Goal: Task Accomplishment & Management: Complete application form

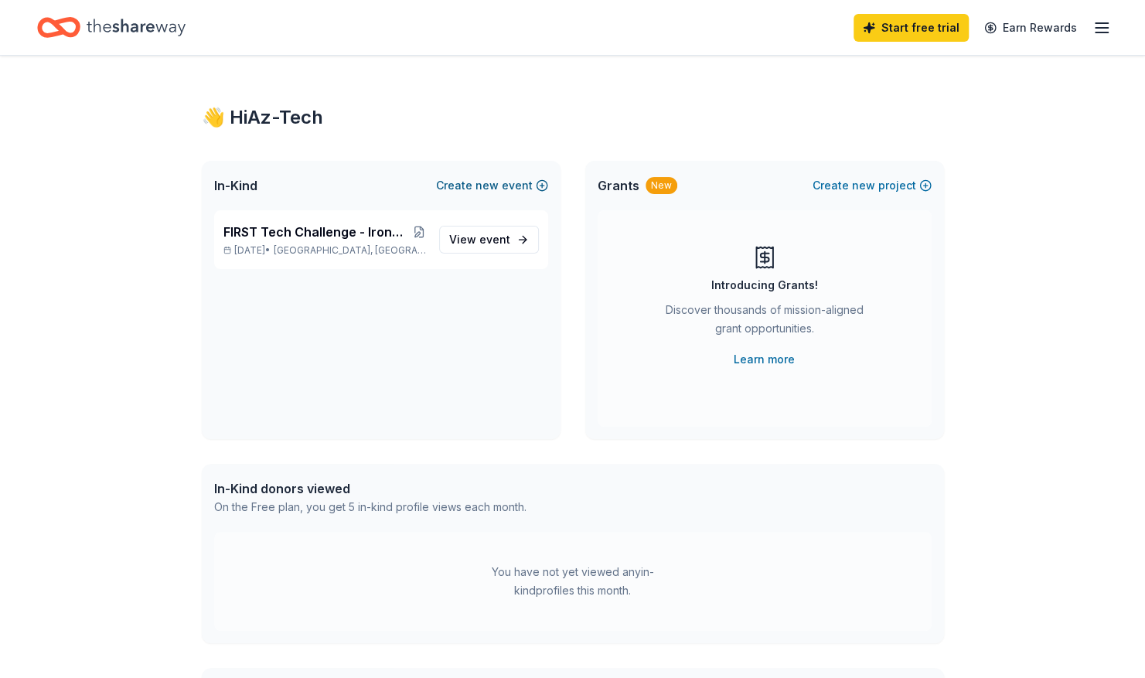
click at [472, 182] on button "Create new event" at bounding box center [492, 185] width 112 height 19
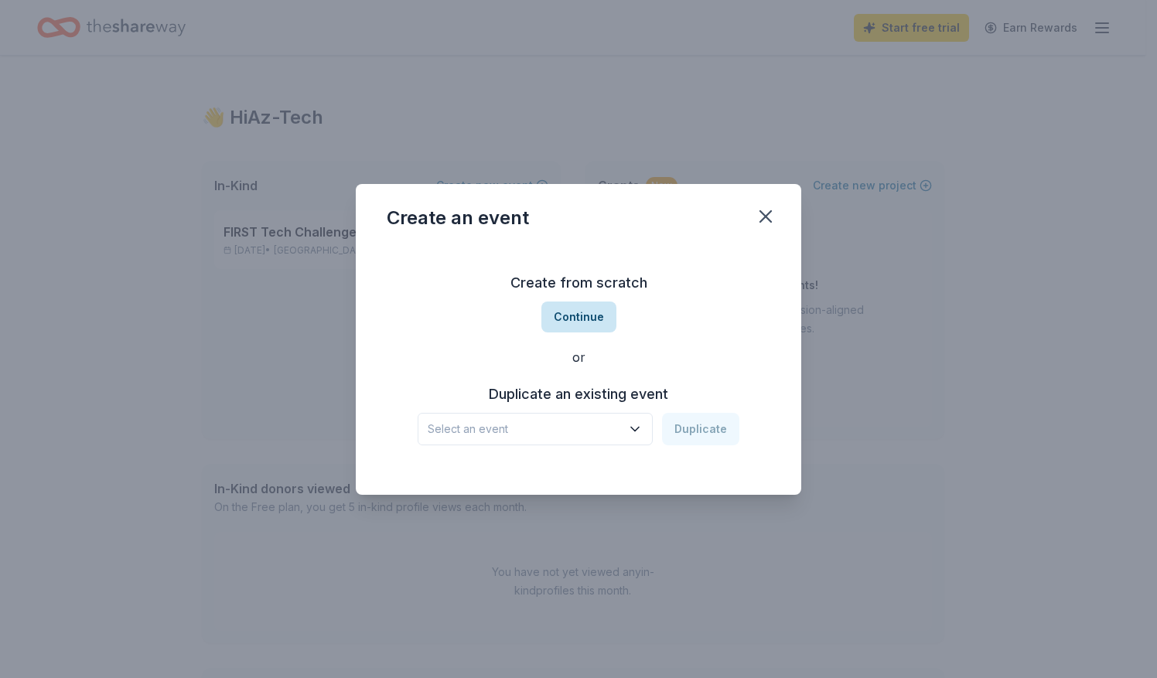
click at [567, 315] on button "Continue" at bounding box center [578, 317] width 75 height 31
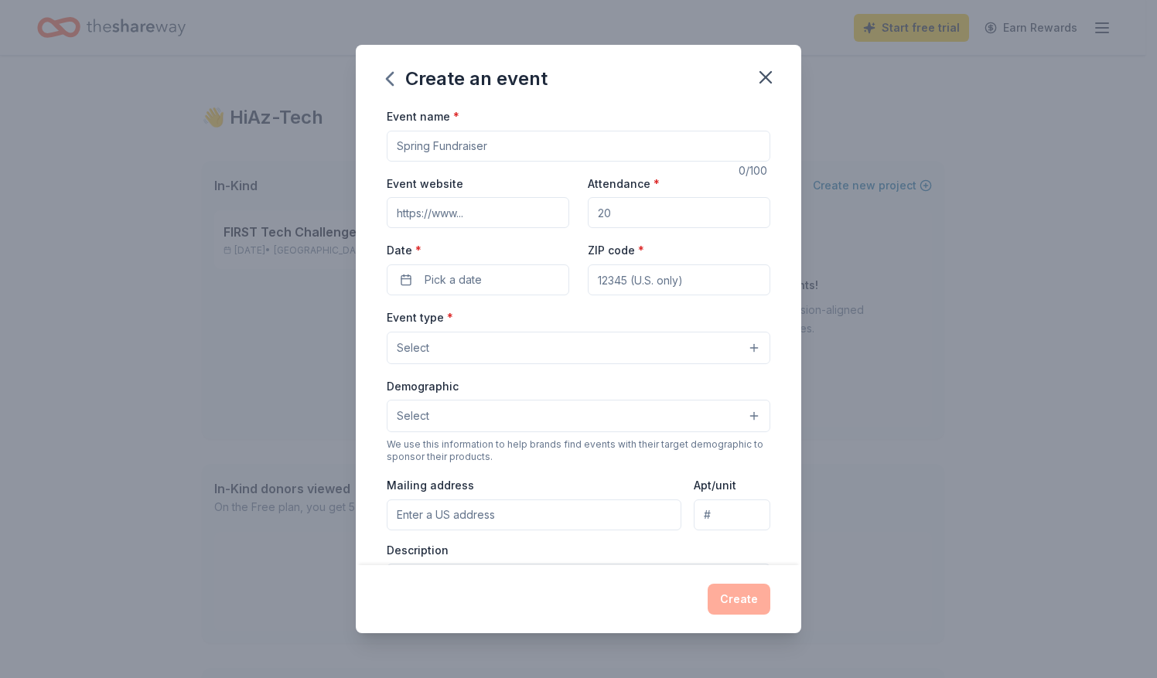
click at [498, 149] on input "Event name *" at bounding box center [578, 146] width 383 height 31
type input "H"
type input "High Country Qualifier - FTC Robotics Tournament"
type input "12"
click at [397, 287] on button "Pick a date" at bounding box center [478, 279] width 182 height 31
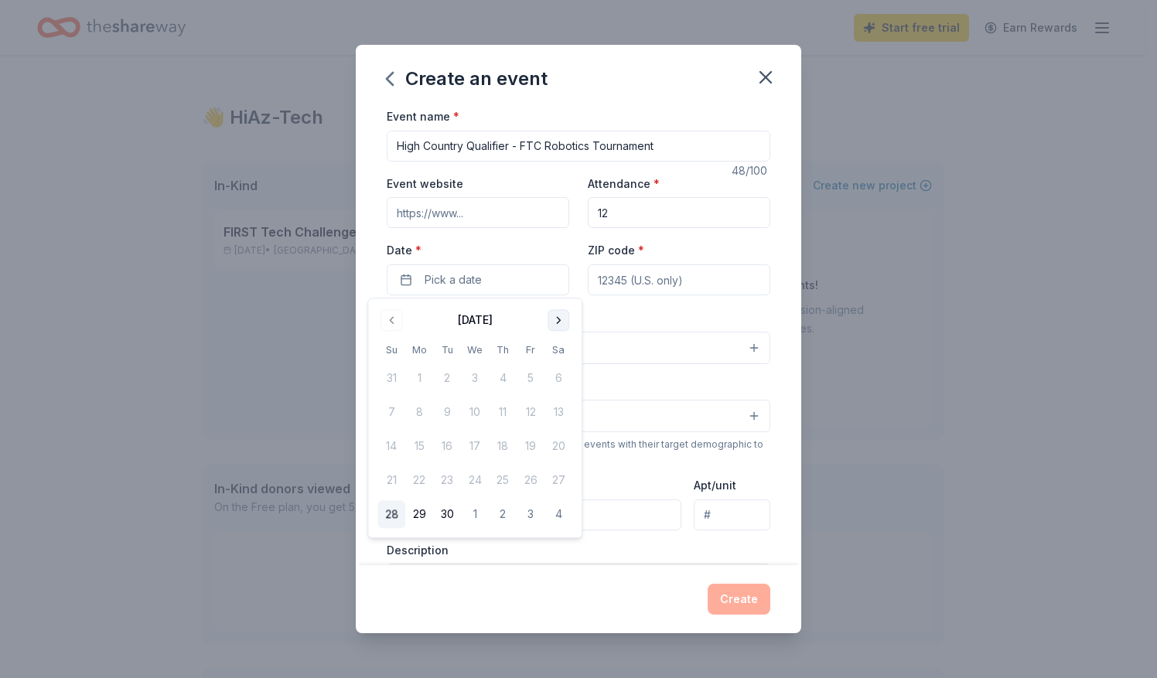
click at [561, 316] on button "Go to next month" at bounding box center [558, 320] width 22 height 22
click at [563, 408] on button "8" at bounding box center [558, 413] width 28 height 28
click at [655, 279] on input "ZIP code *" at bounding box center [679, 279] width 182 height 31
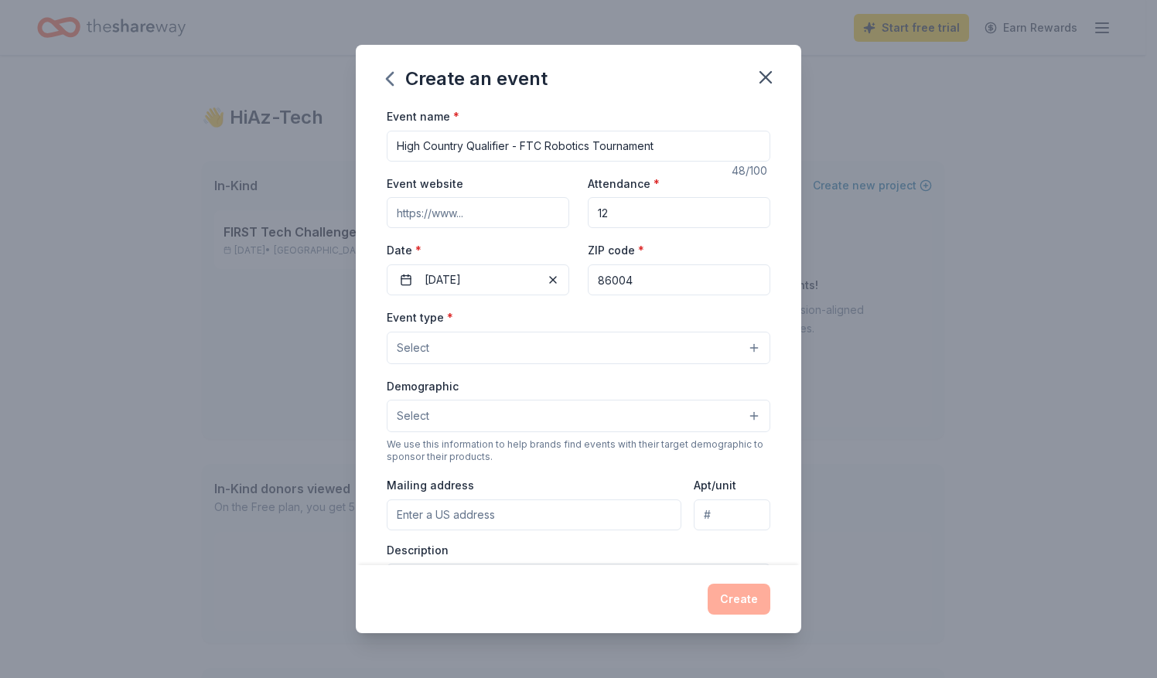
type input "86004"
click at [513, 362] on button "Select" at bounding box center [578, 348] width 383 height 32
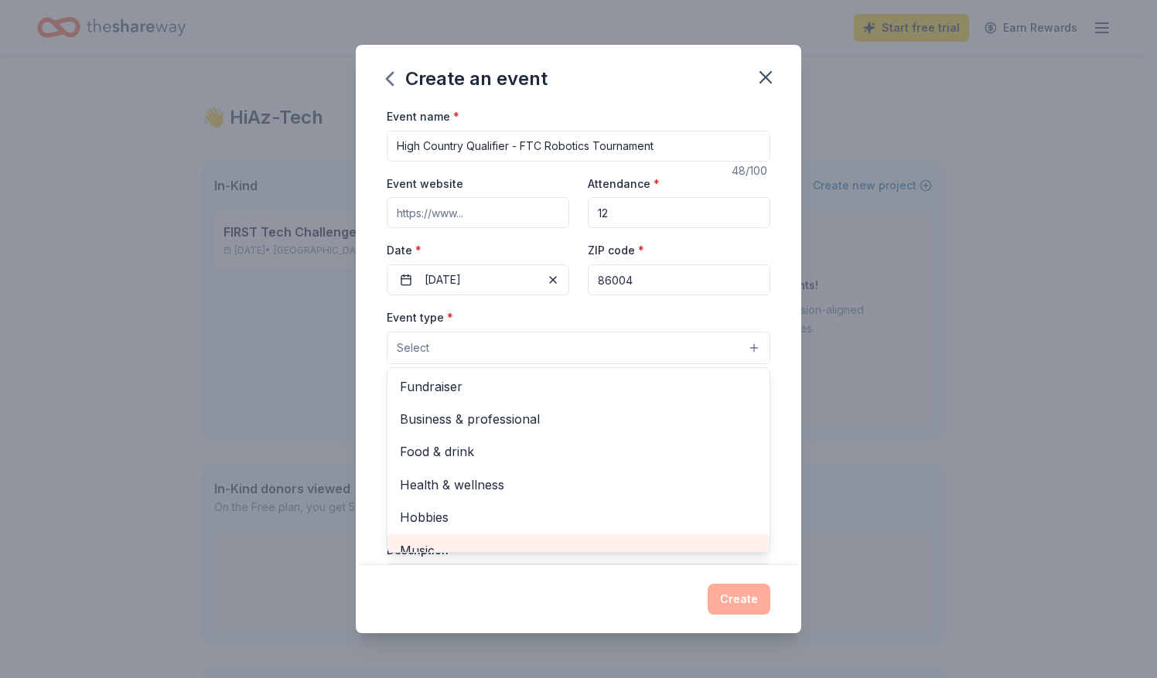
scroll to position [2, 0]
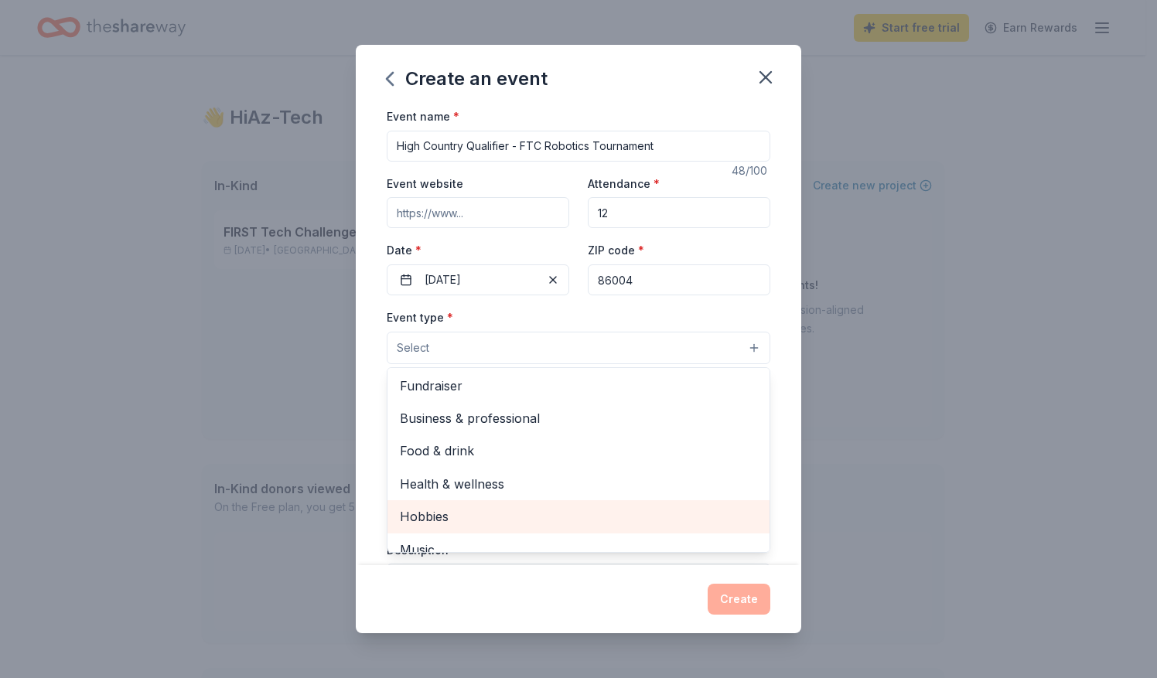
click at [507, 514] on span "Hobbies" at bounding box center [578, 516] width 357 height 20
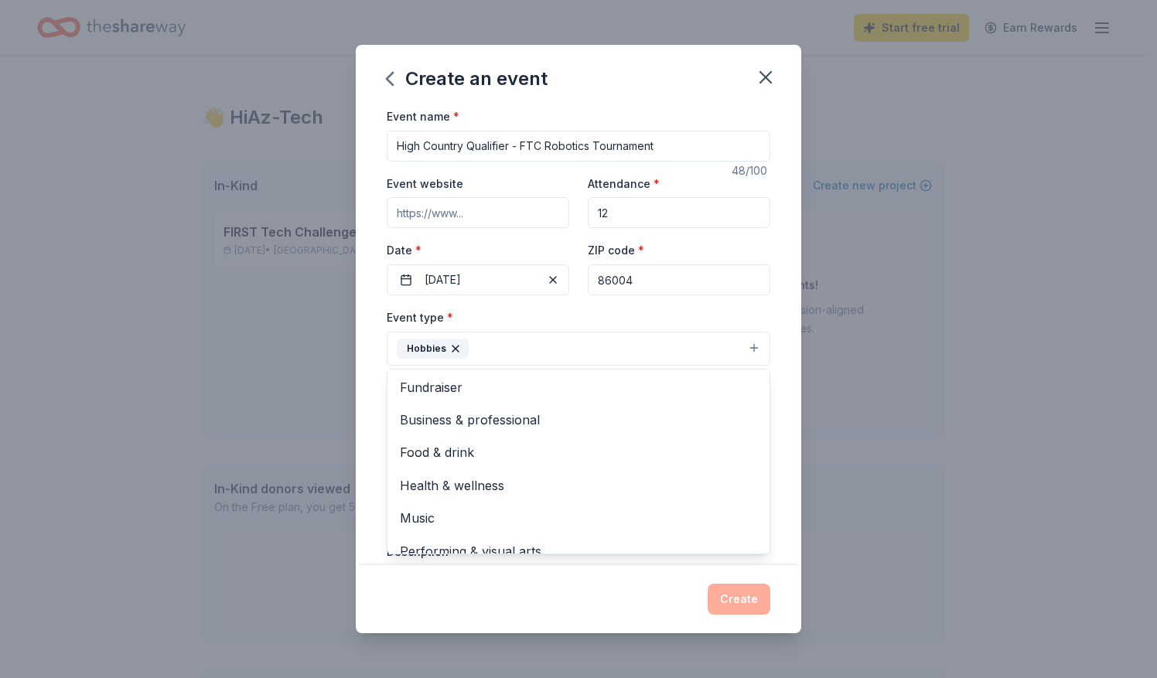
scroll to position [19, 0]
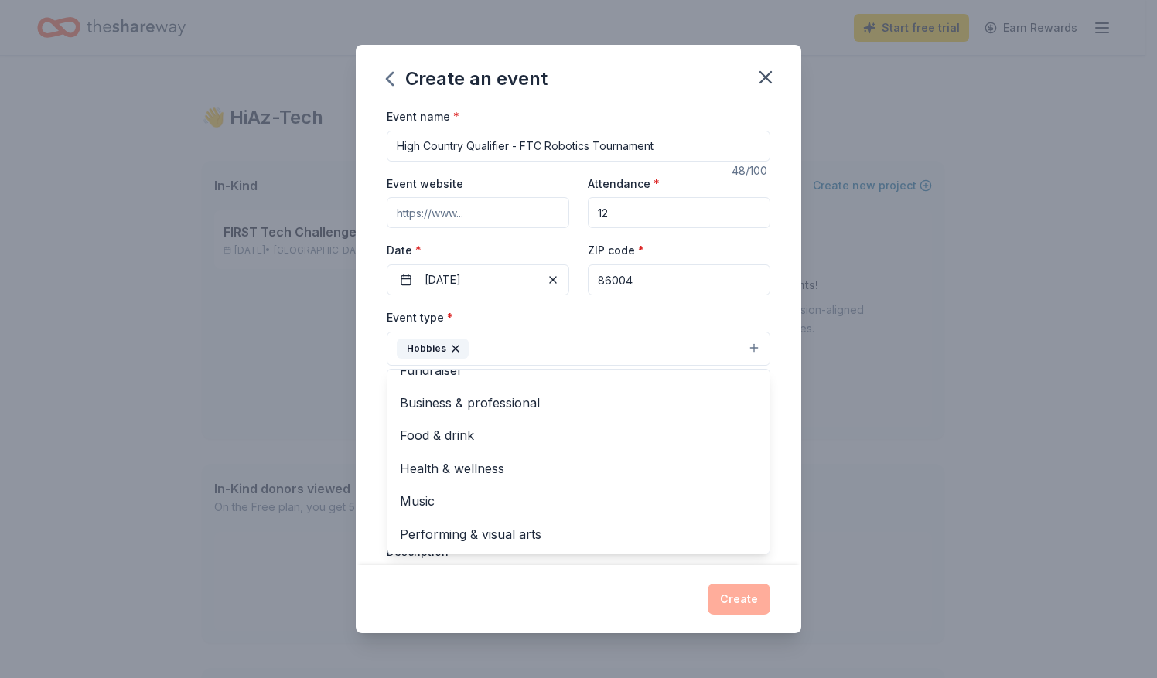
click at [373, 414] on div "Event name * High Country Qualifier - FTC Robotics Tournament 48 /100 Event web…" at bounding box center [578, 336] width 445 height 458
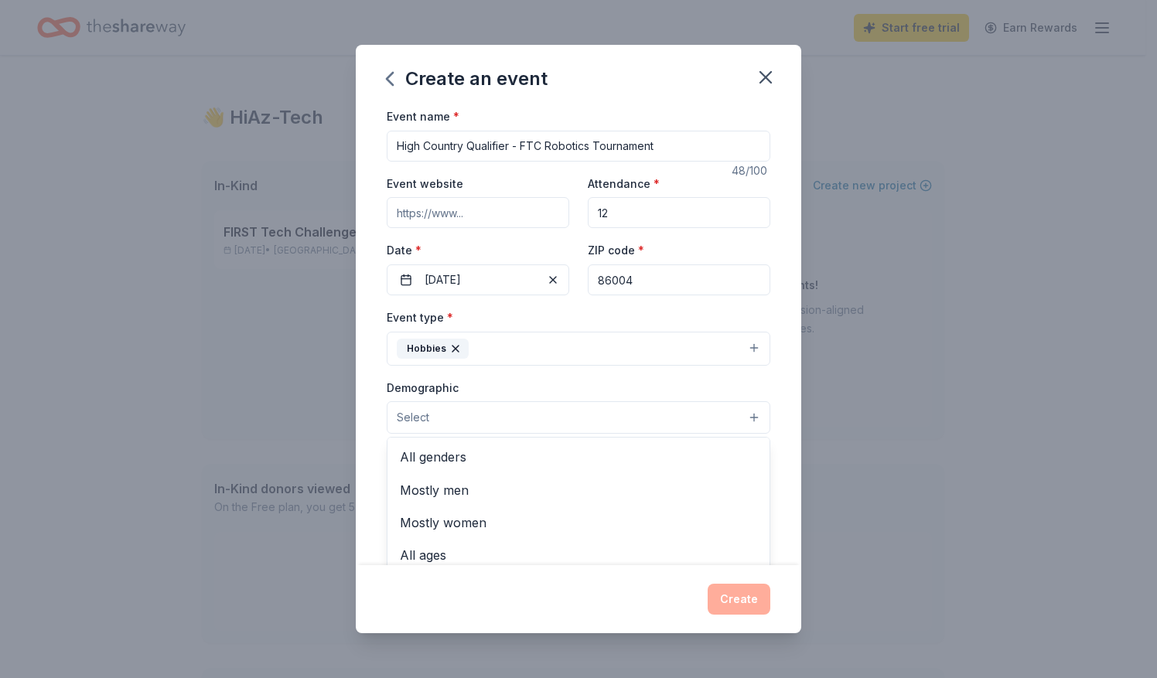
click at [470, 411] on button "Select" at bounding box center [578, 417] width 383 height 32
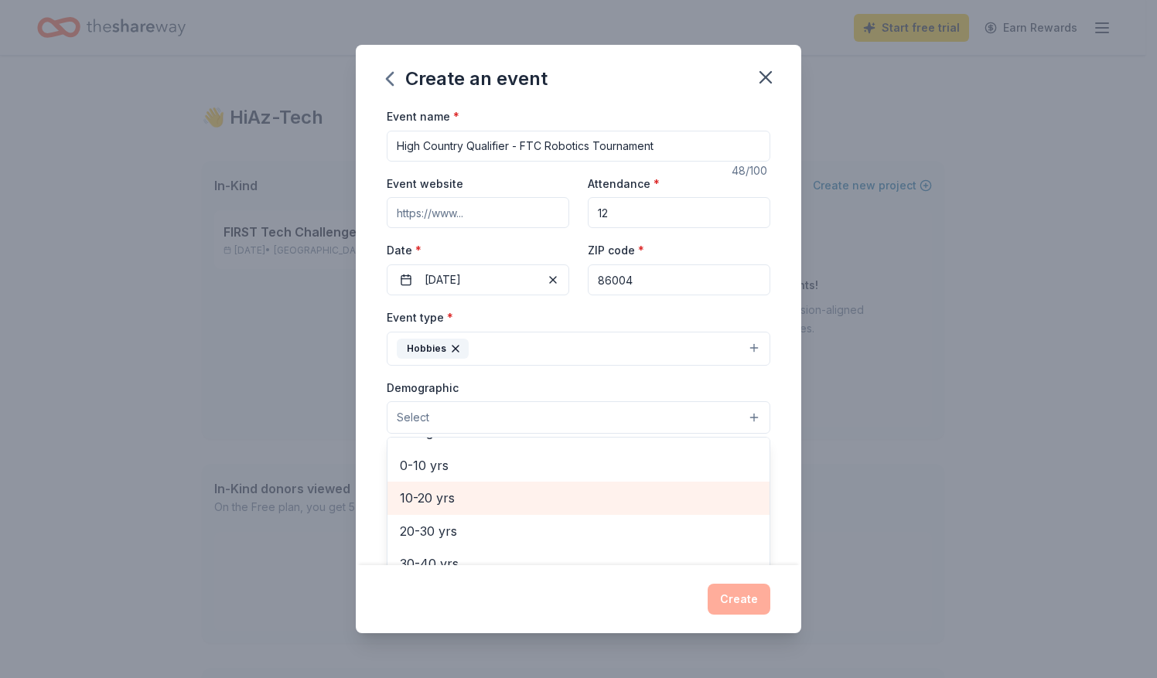
scroll to position [124, 0]
click at [457, 494] on span "10-20 yrs" at bounding box center [578, 497] width 357 height 20
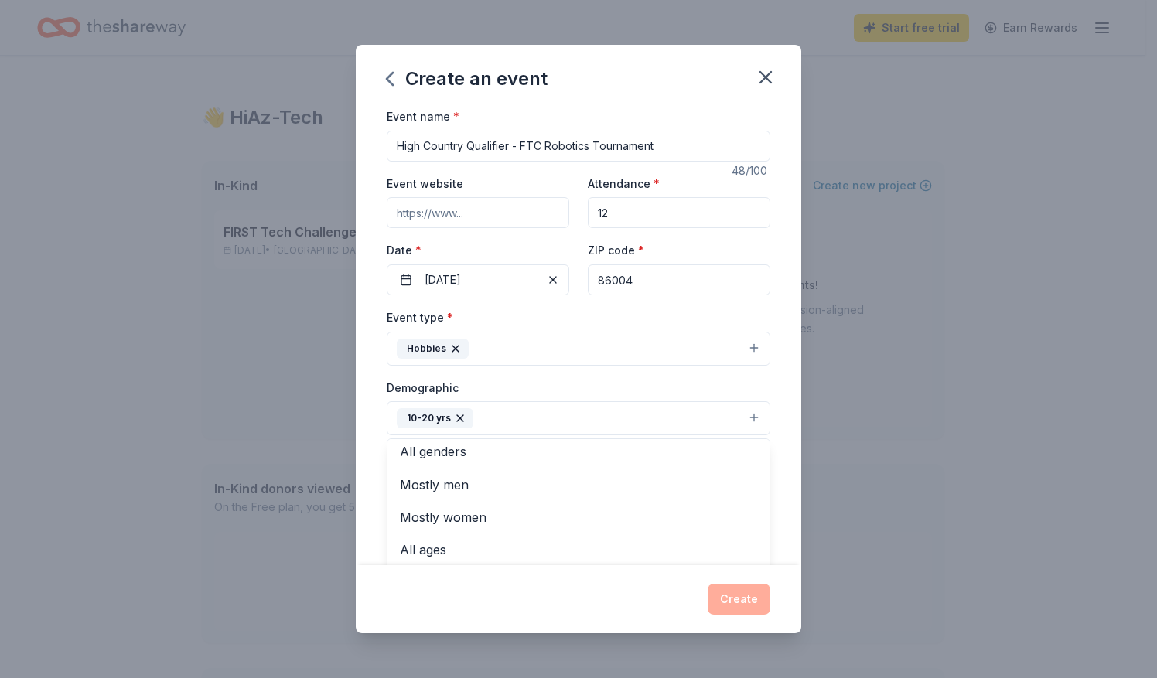
scroll to position [0, 0]
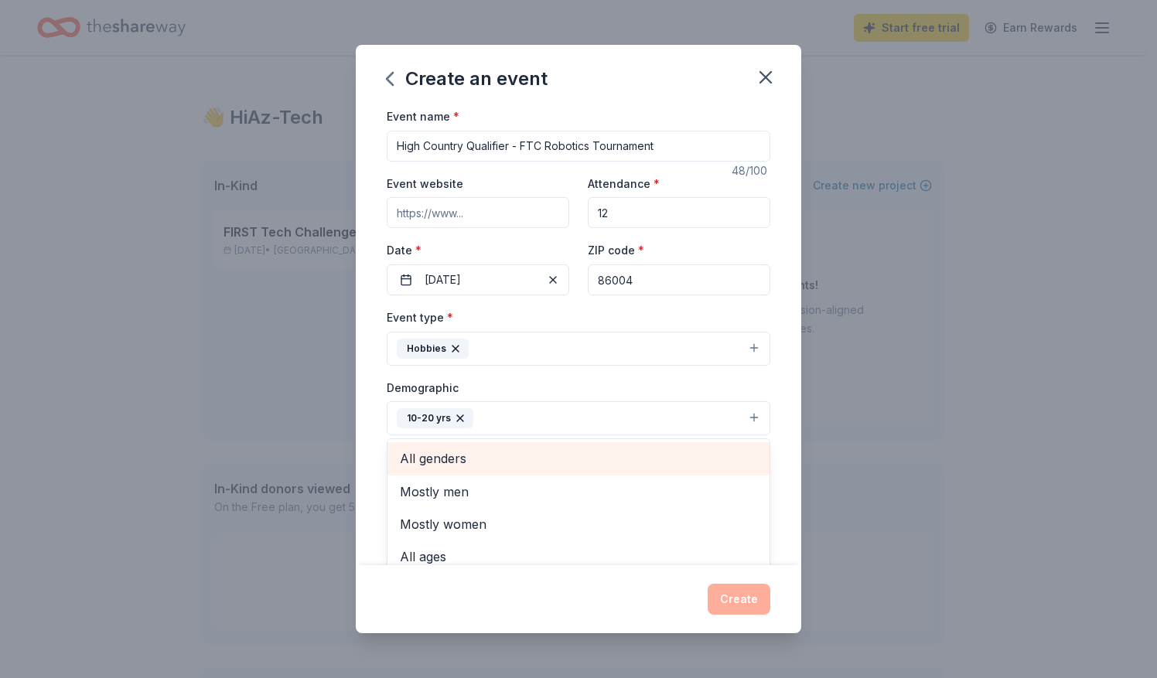
click at [448, 459] on span "All genders" at bounding box center [578, 458] width 357 height 20
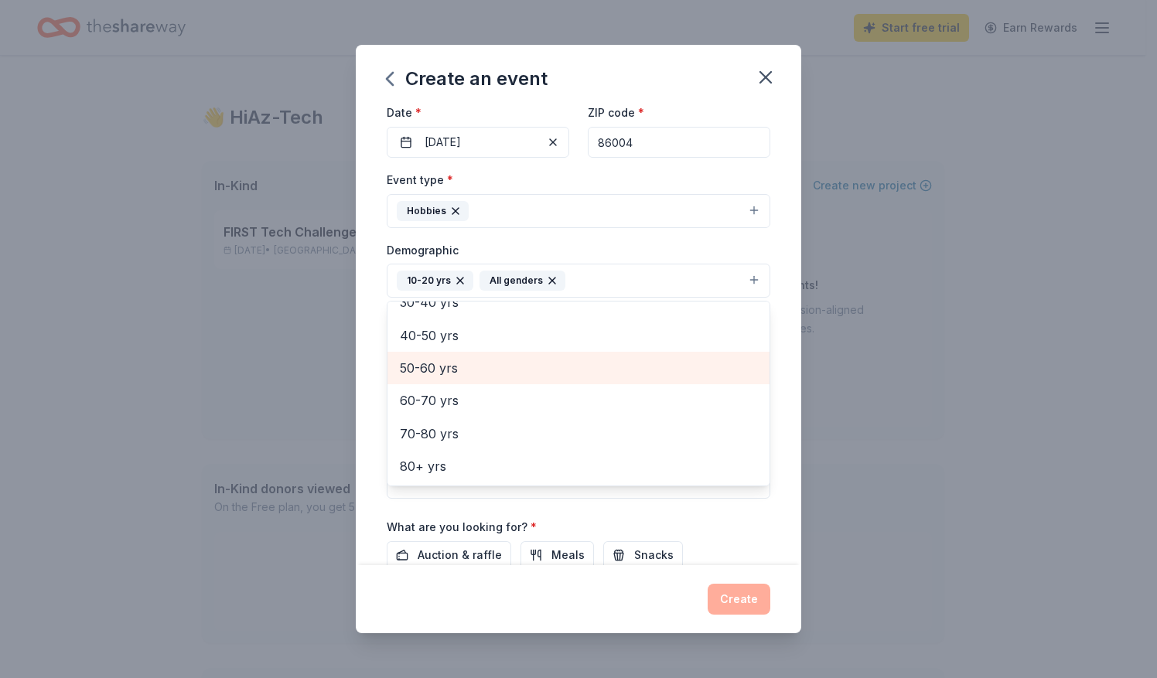
scroll to position [155, 0]
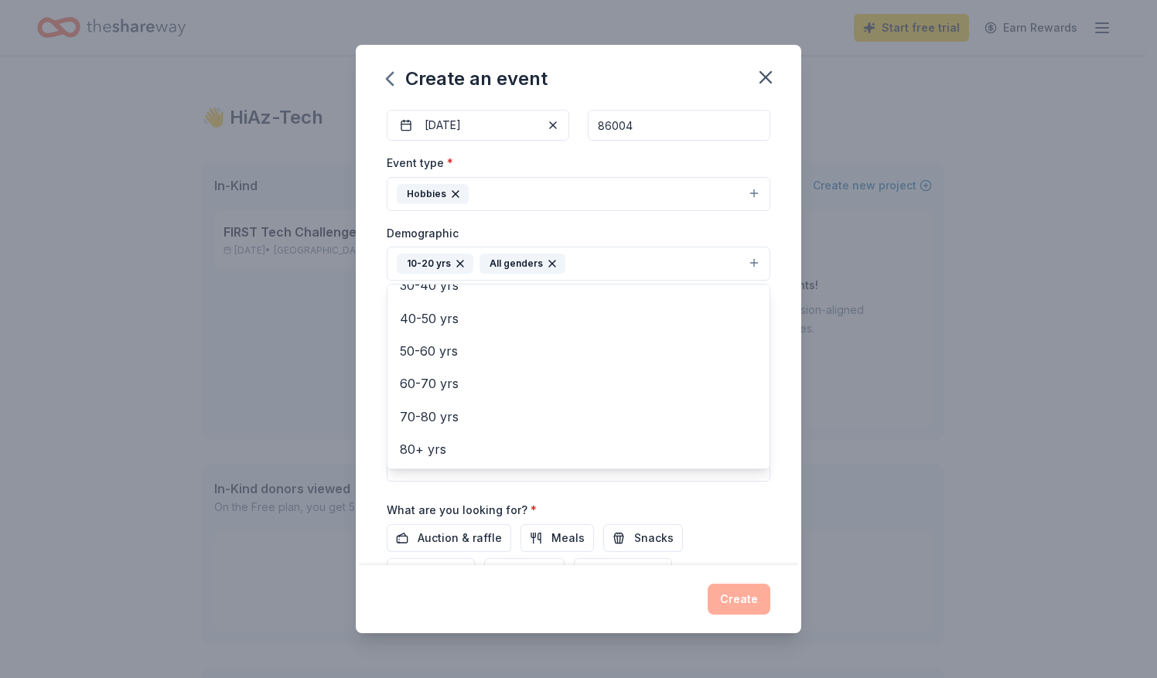
click at [371, 488] on div "Event name * High Country Qualifier - FTC Robotics Tournament 48 /100 Event web…" at bounding box center [578, 336] width 445 height 458
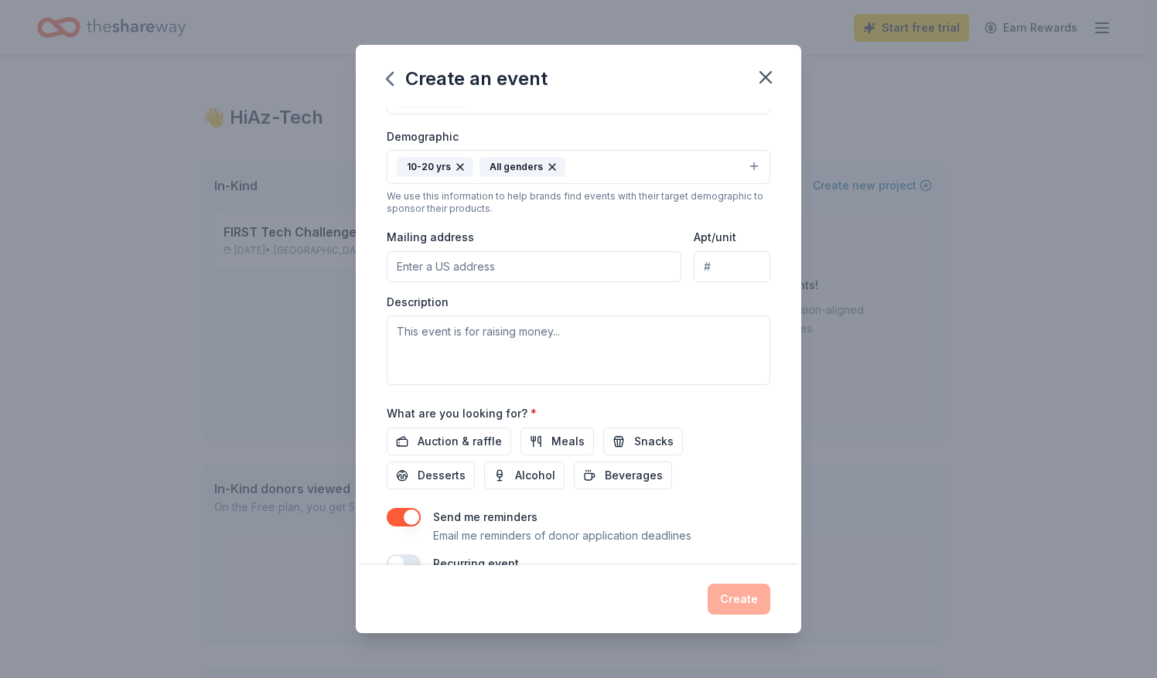
scroll to position [279, 0]
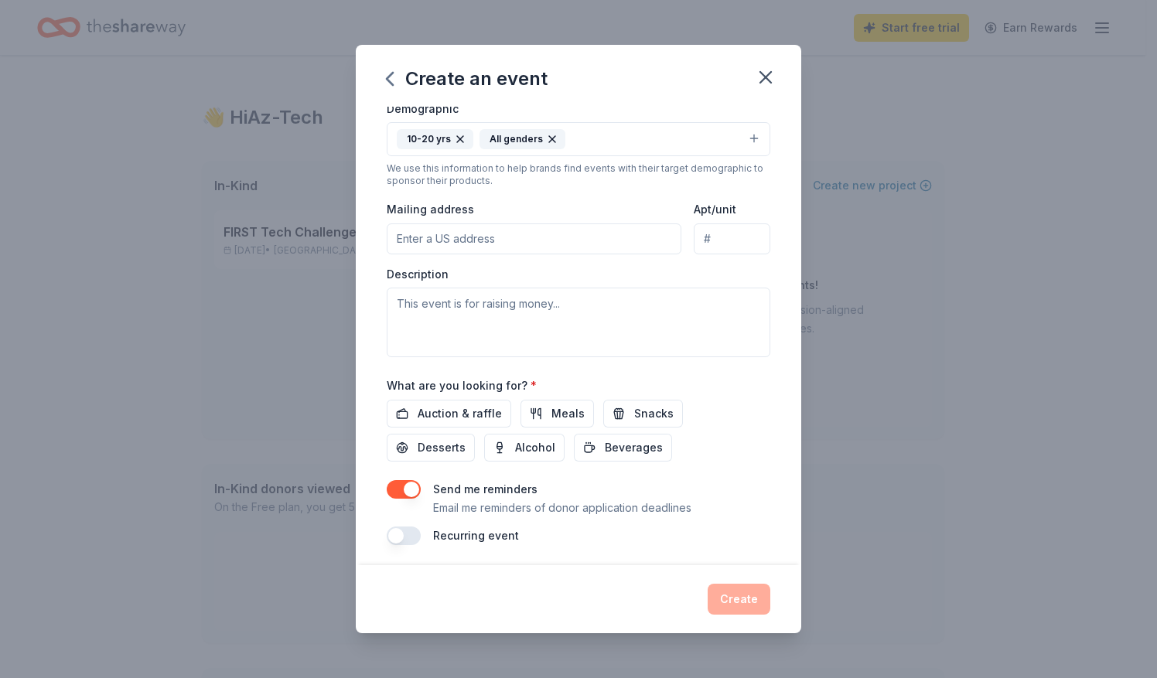
click at [481, 240] on input "Mailing address" at bounding box center [534, 238] width 295 height 31
type input "9126 West Camelback Road, Glendale, AZ, 85305"
click at [506, 326] on textarea at bounding box center [578, 323] width 383 height 70
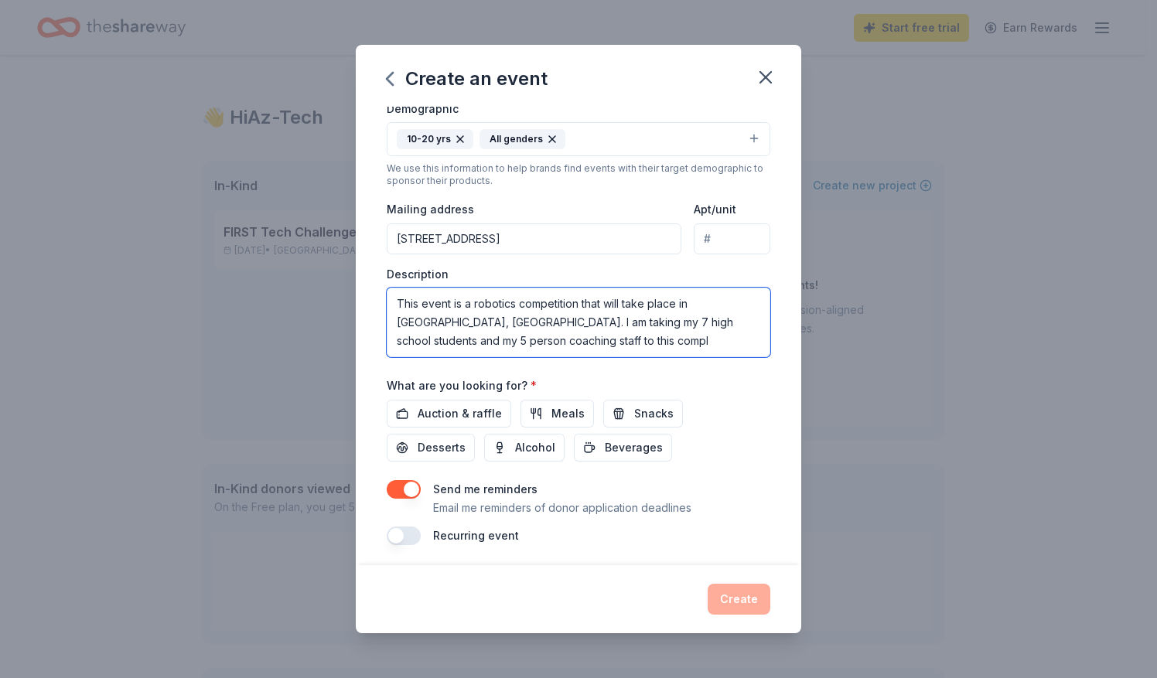
type textarea "This event is a robotics competition that will take place in Flagstaff, AZ. I a…"
click at [506, 326] on textarea "This event is a robotics competition that will take place in Flagstaff, AZ. I a…" at bounding box center [578, 323] width 383 height 70
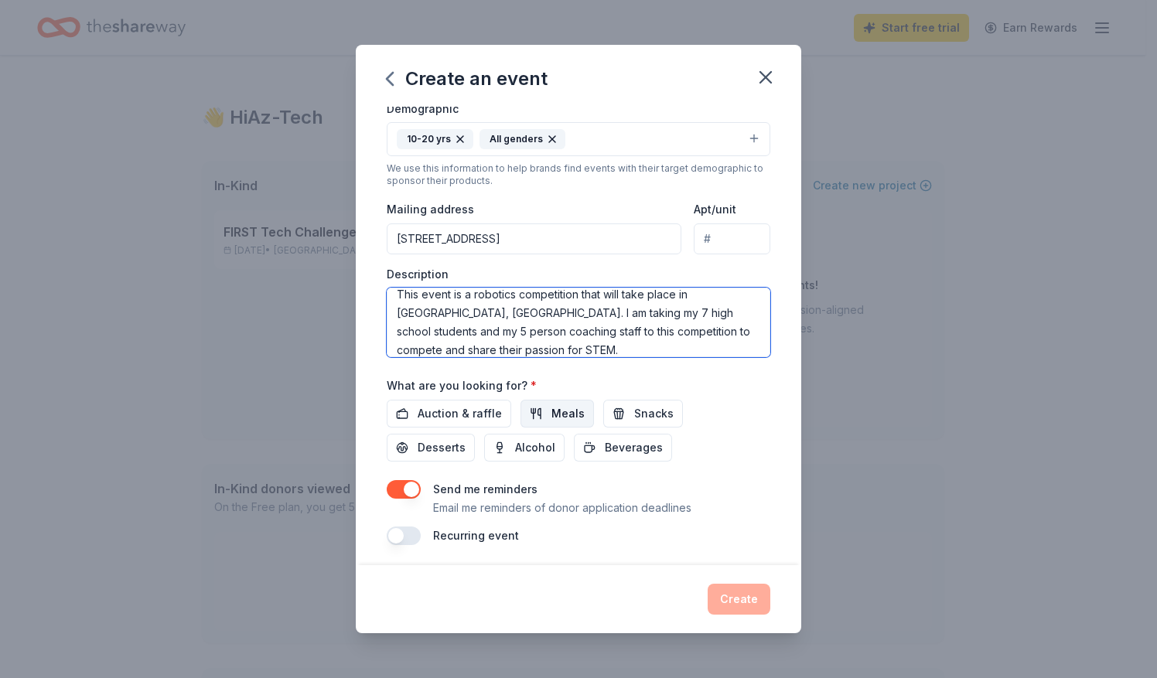
type textarea "This event is a robotics competition that will take place in Flagstaff, AZ. I a…"
click at [544, 417] on button "Meals" at bounding box center [556, 414] width 73 height 28
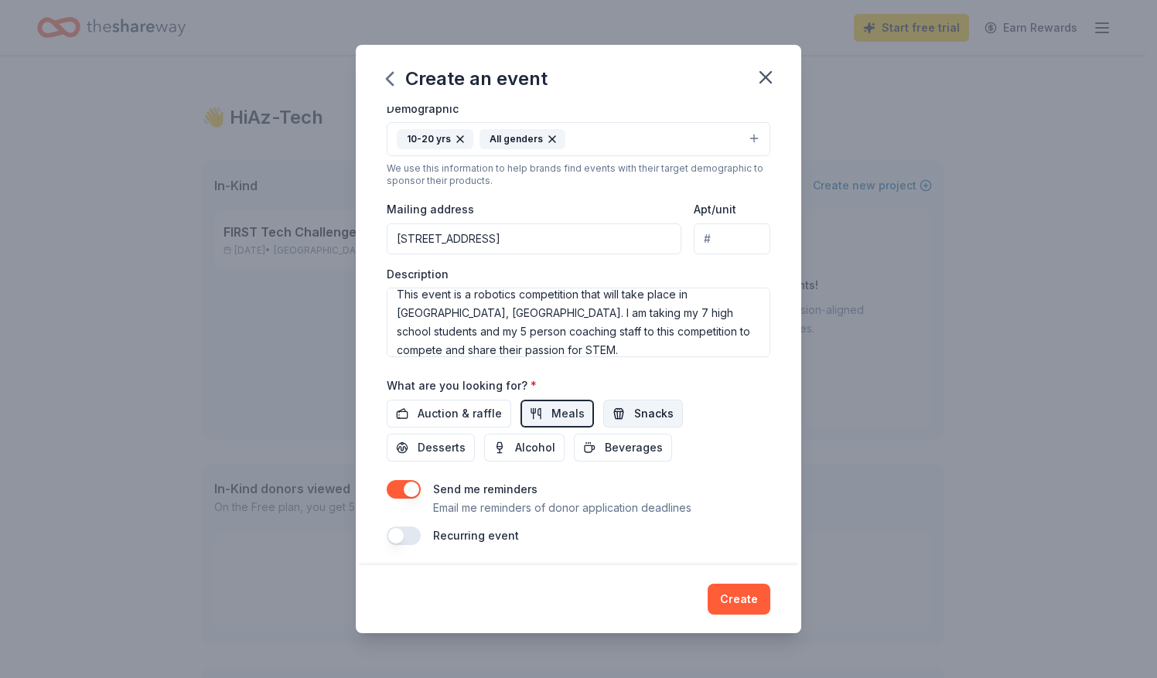
click at [615, 418] on button "Snacks" at bounding box center [643, 414] width 80 height 28
click at [616, 439] on span "Beverages" at bounding box center [634, 447] width 58 height 19
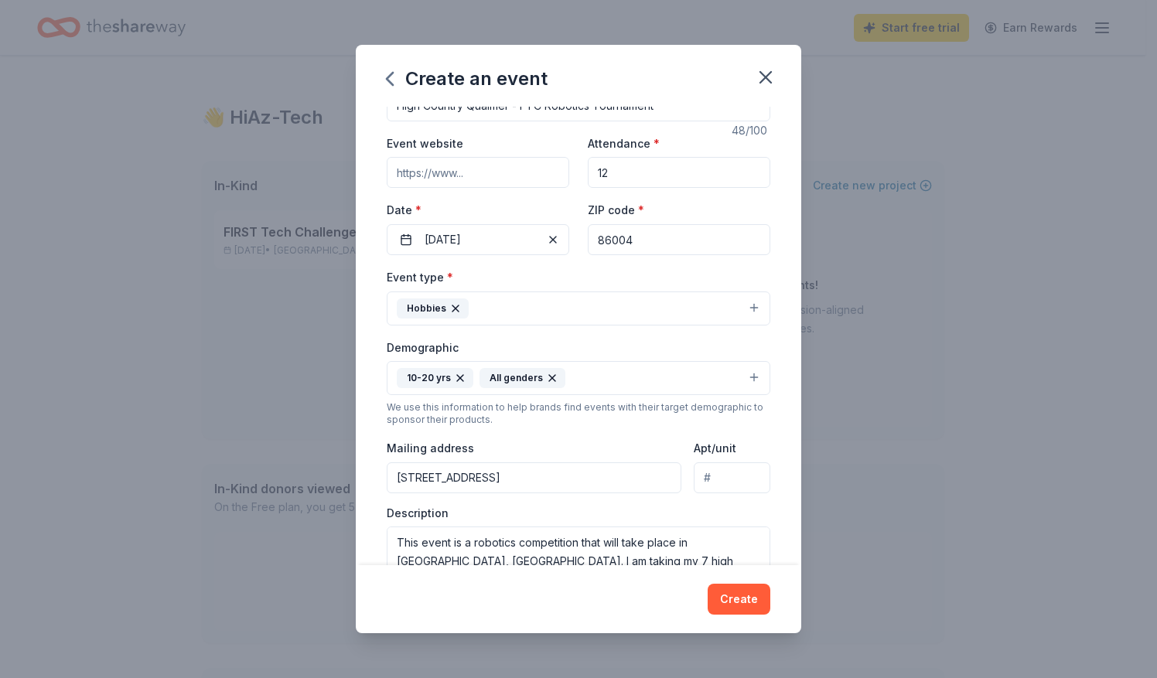
scroll to position [0, 0]
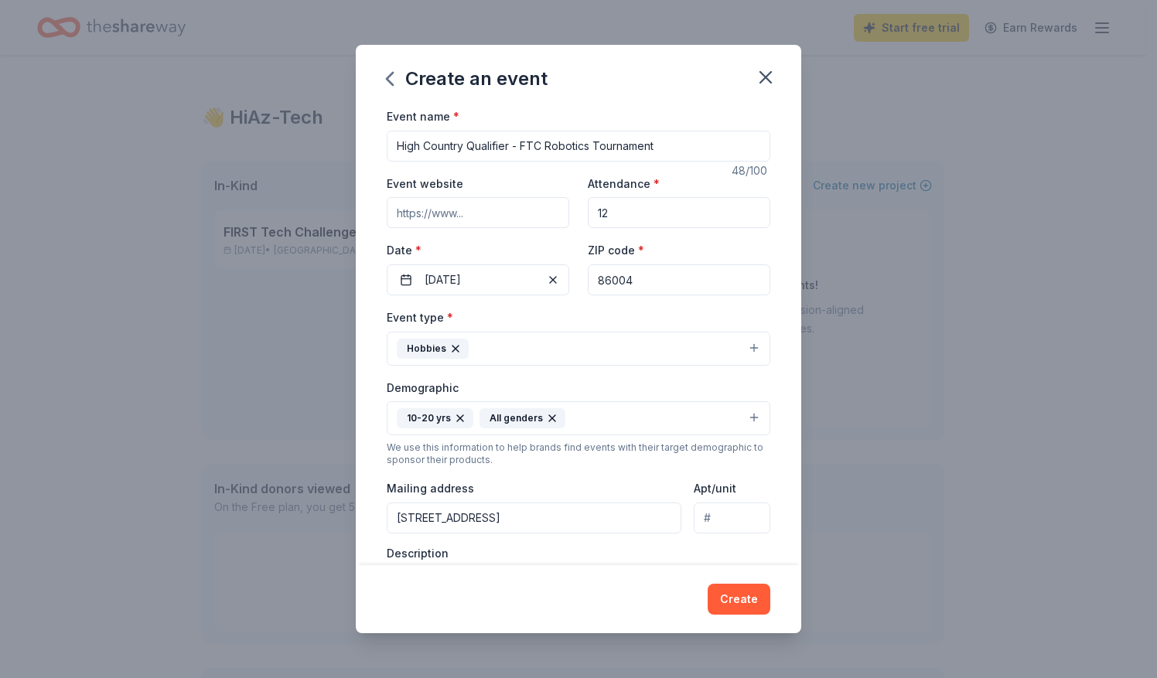
click at [511, 208] on input "Event website" at bounding box center [478, 212] width 182 height 31
type input "f"
paste input "https://ftc-events.firstinspires.org/2025/USAZFLQ"
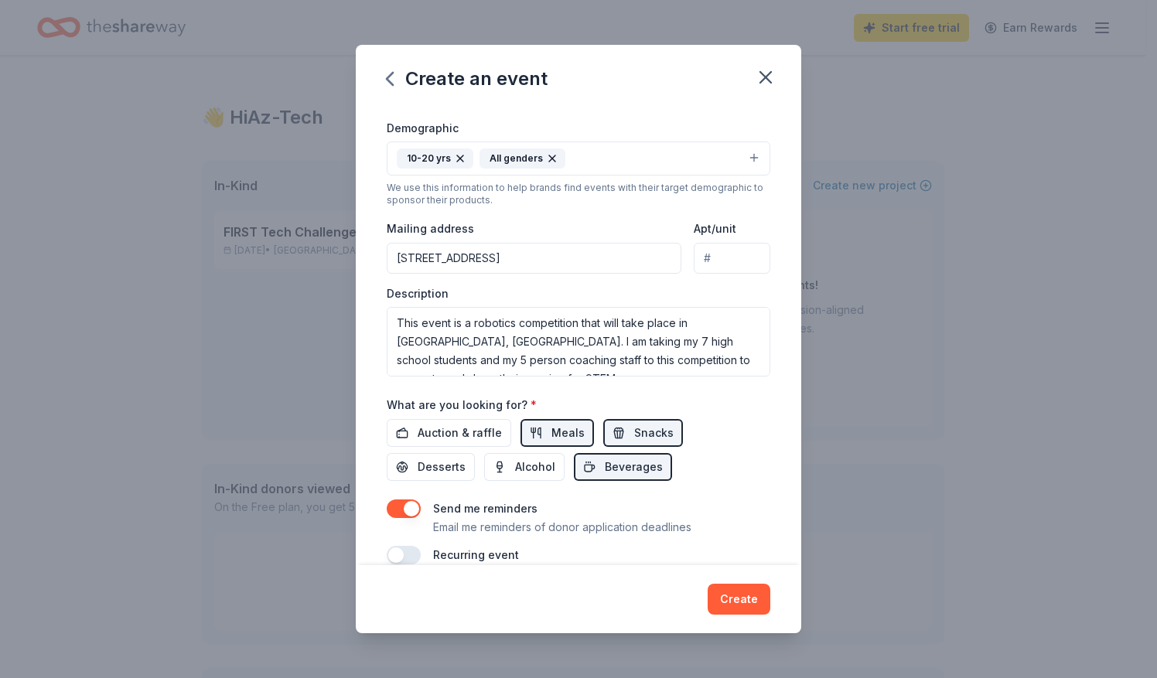
scroll to position [279, 0]
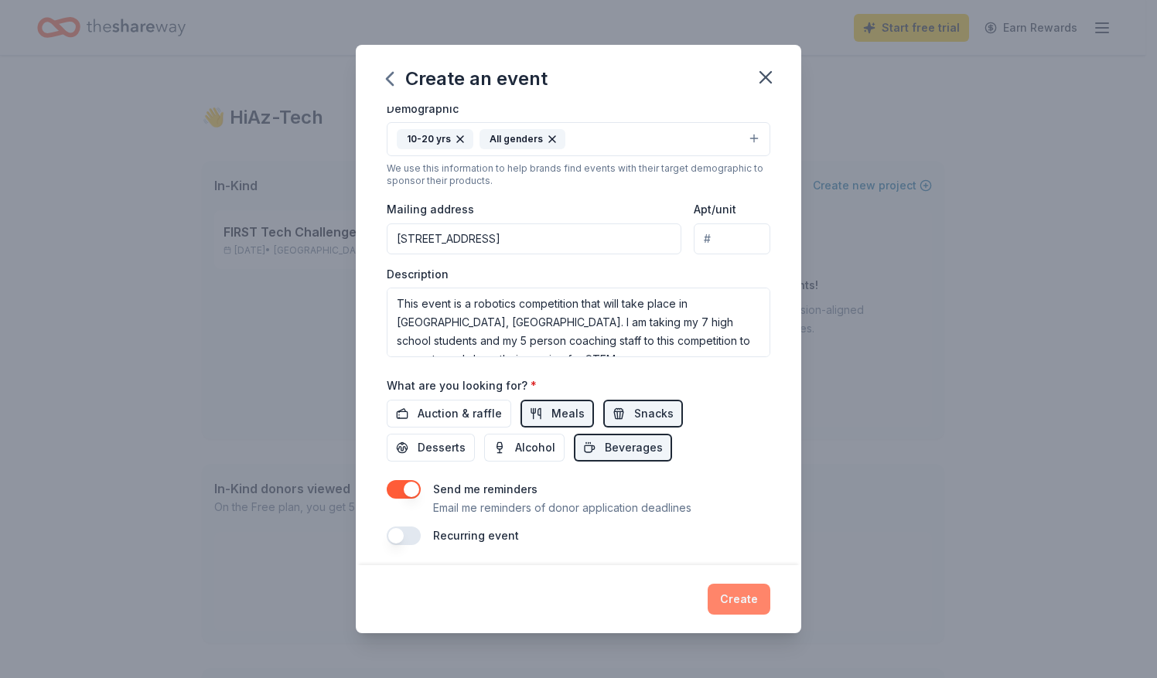
type input "https://ftc-events.firstinspires.org/2025/USAZFLQ"
click at [730, 605] on button "Create" at bounding box center [738, 599] width 63 height 31
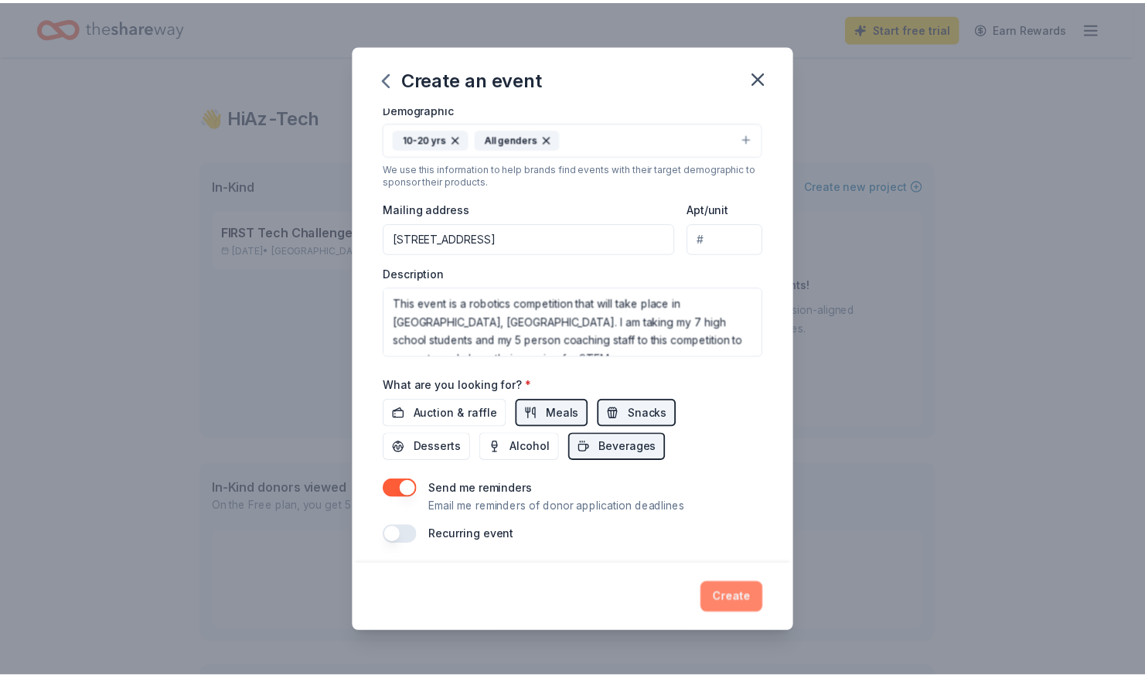
scroll to position [0, 0]
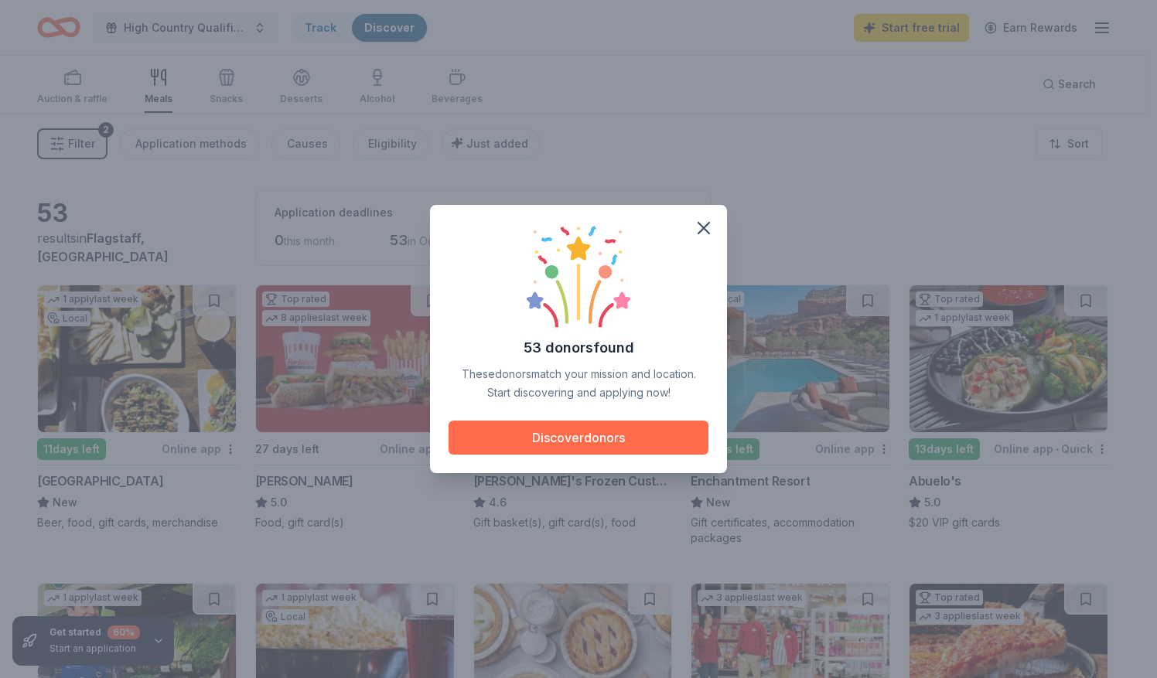
click at [574, 445] on button "Discover donors" at bounding box center [578, 438] width 260 height 34
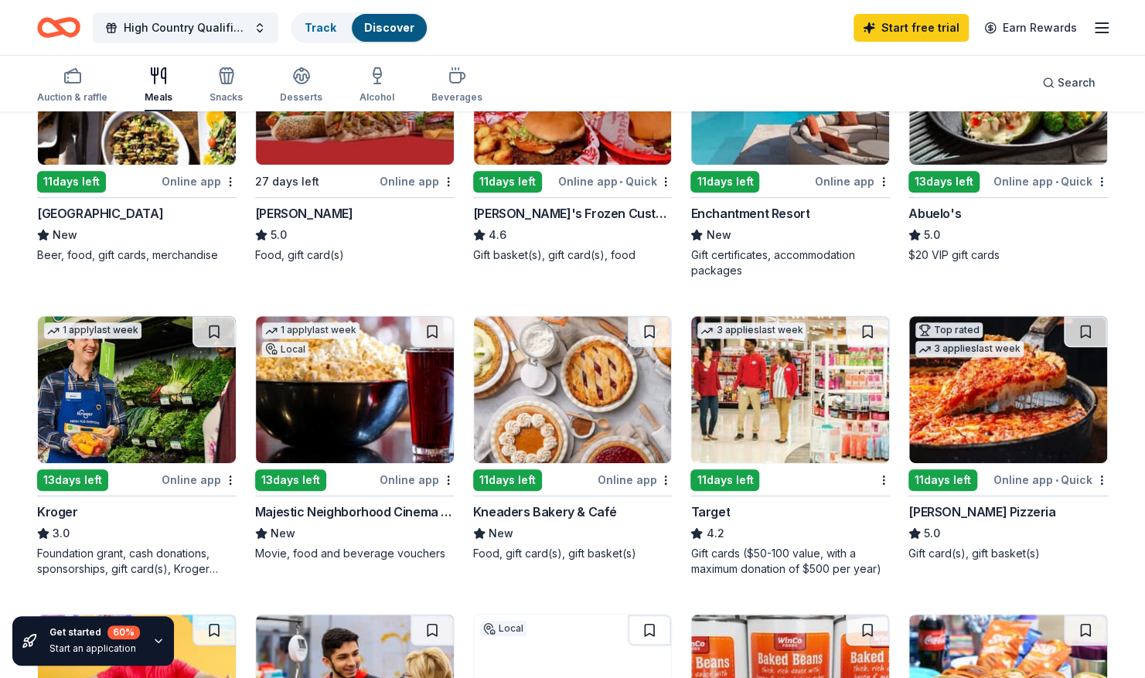
scroll to position [267, 0]
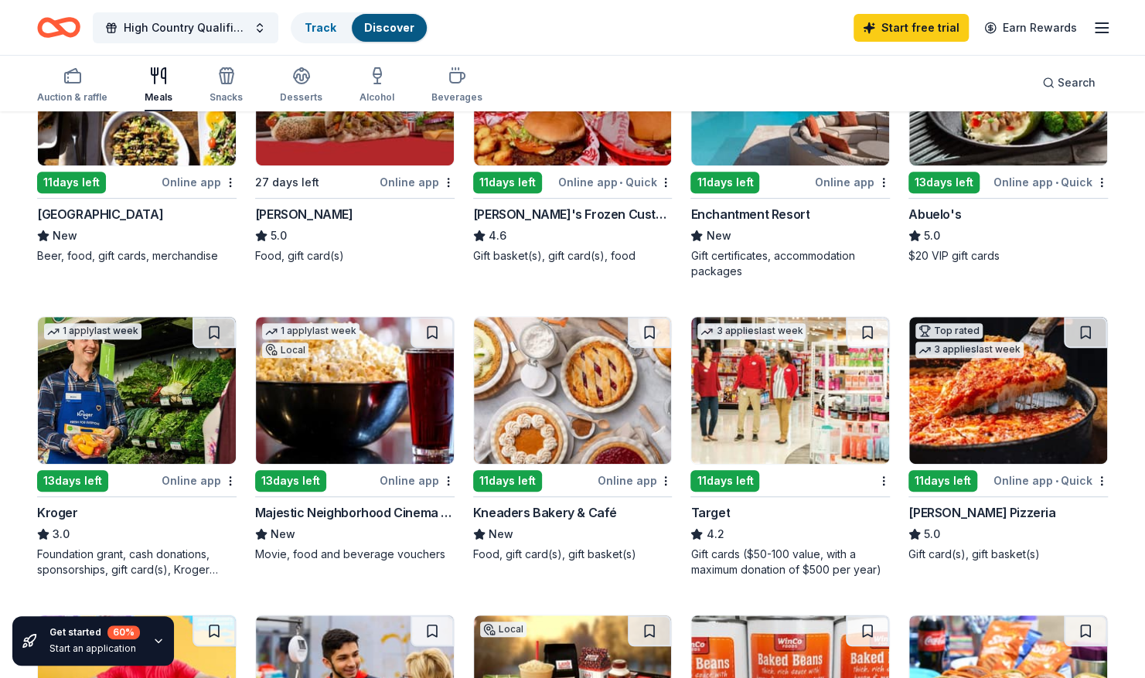
click at [121, 433] on img at bounding box center [137, 390] width 198 height 147
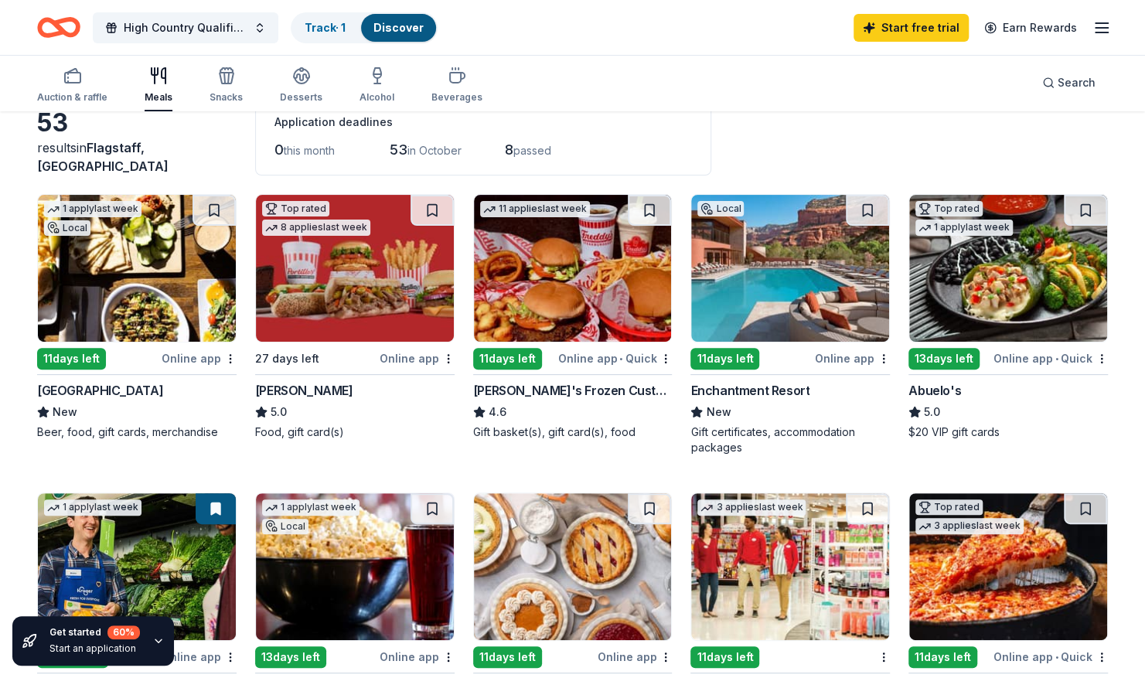
scroll to position [91, 0]
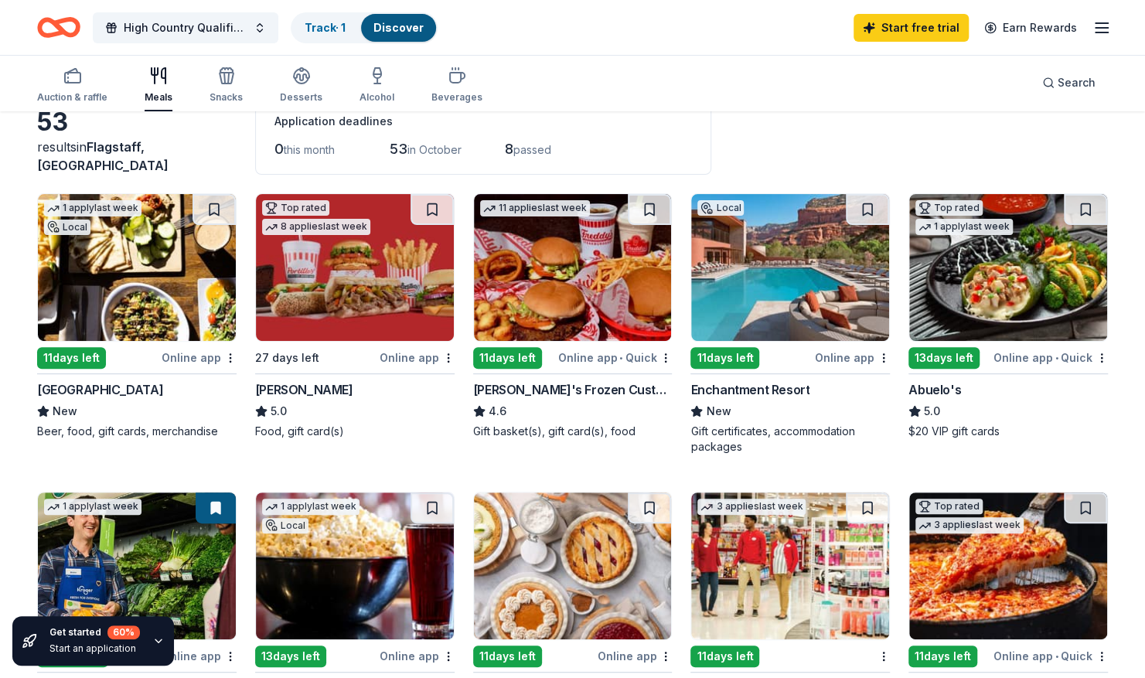
click at [99, 305] on img at bounding box center [137, 267] width 198 height 147
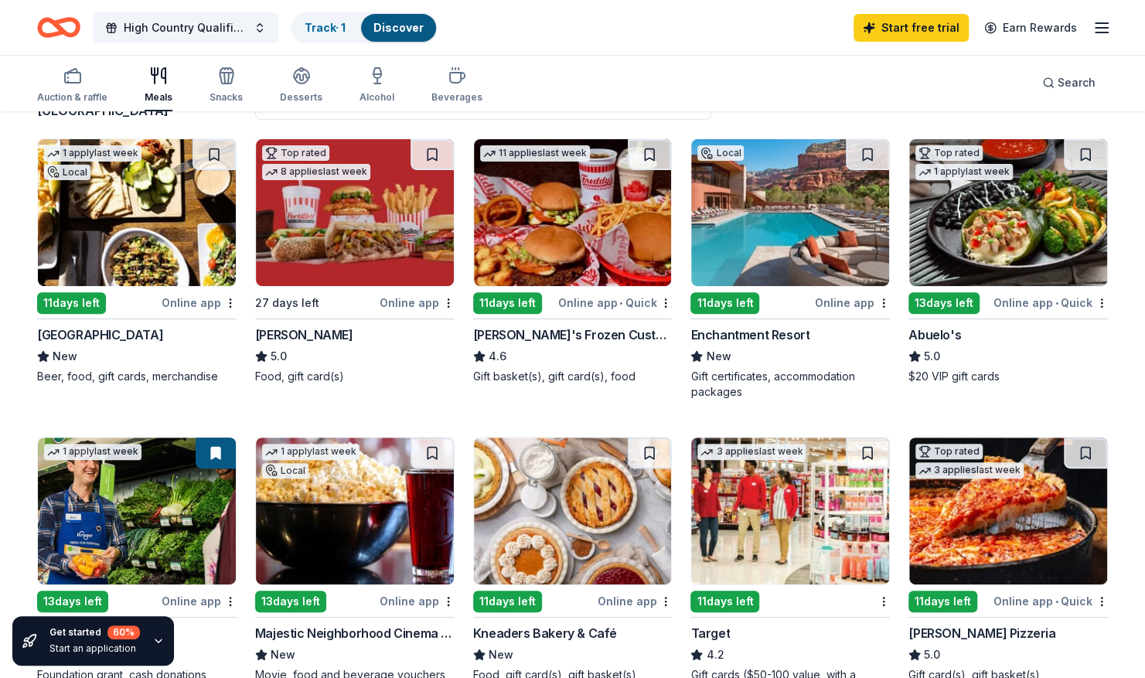
scroll to position [147, 0]
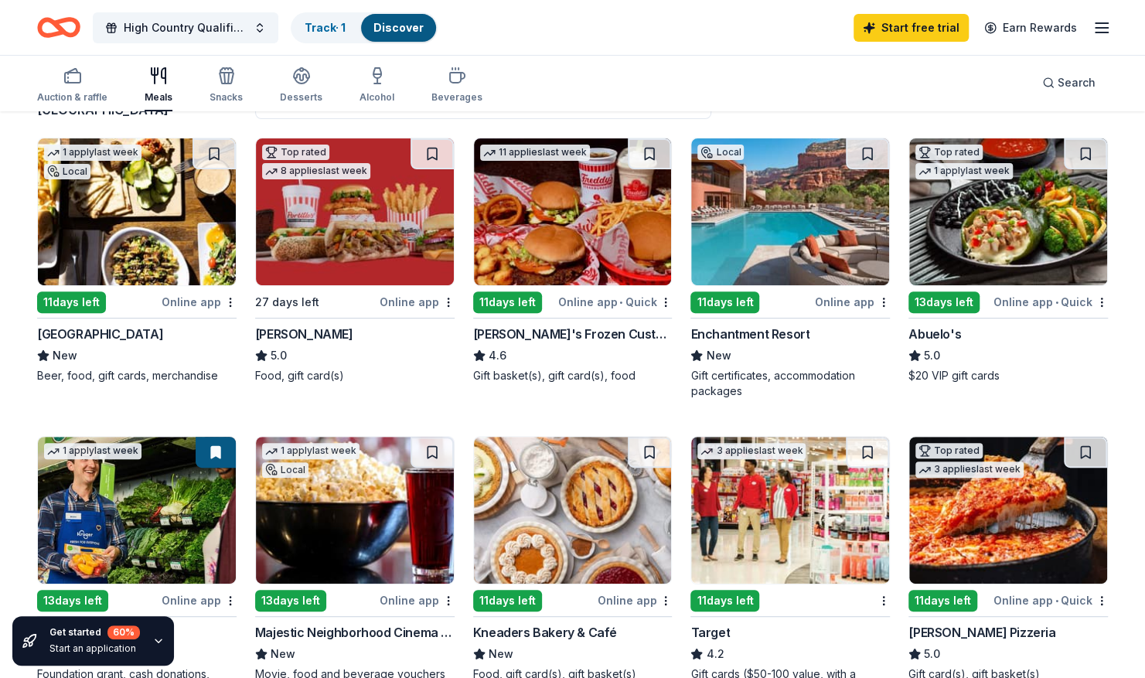
click at [513, 302] on div "11 days left" at bounding box center [507, 302] width 69 height 22
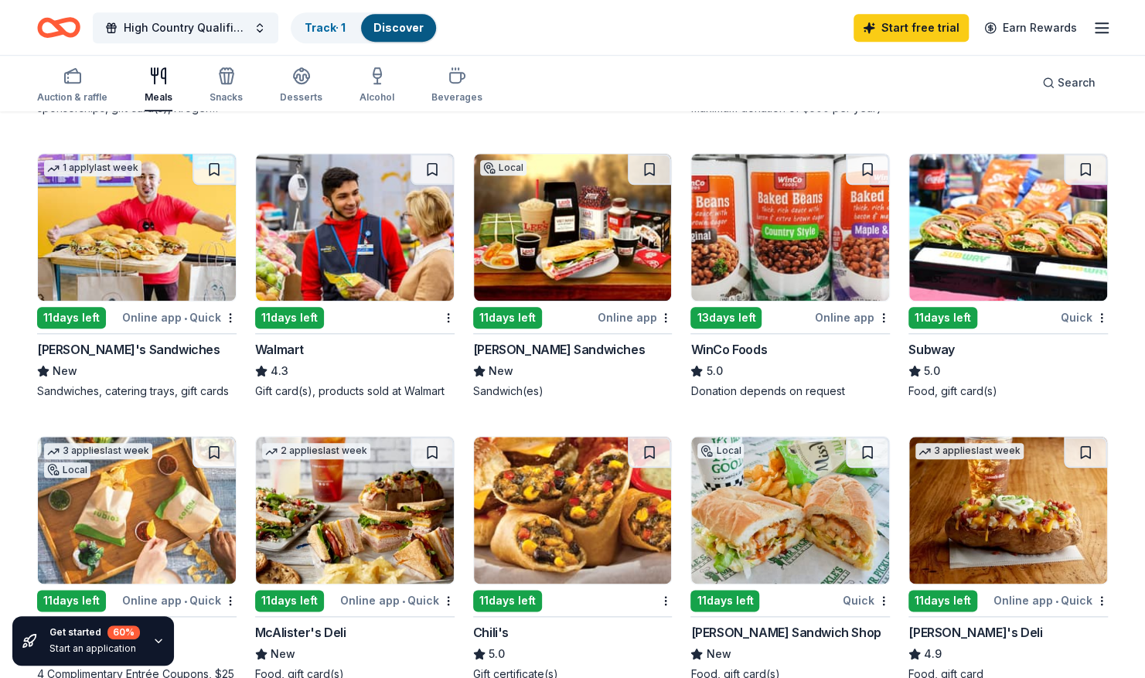
scroll to position [732, 0]
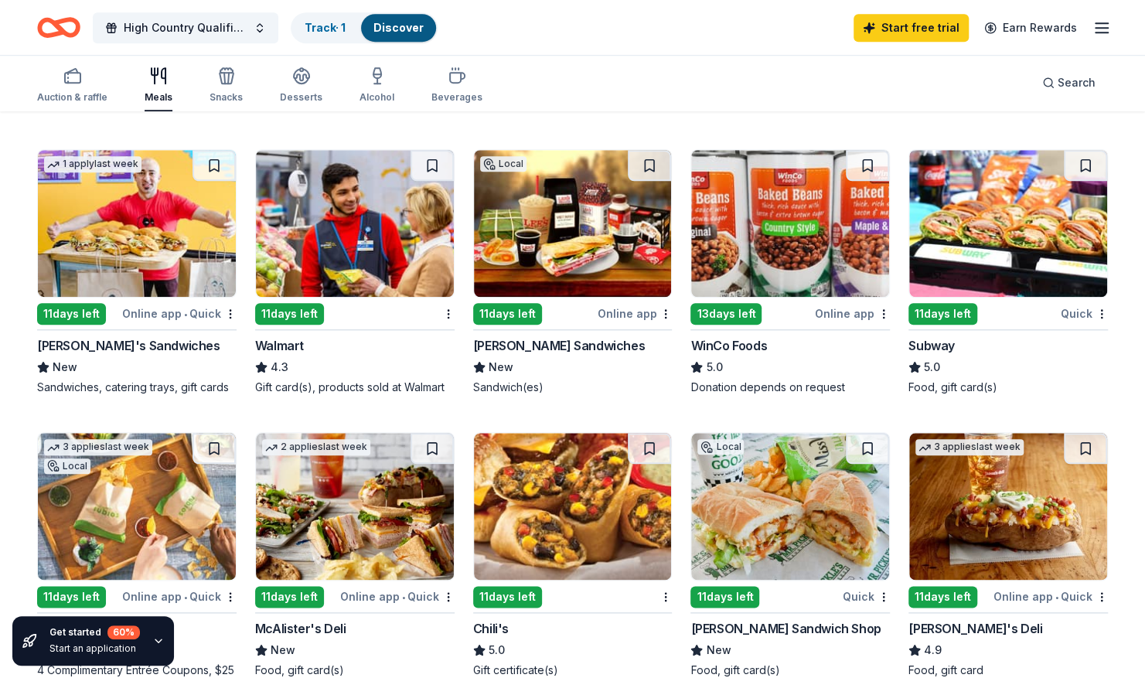
click at [295, 314] on div "11 days left" at bounding box center [289, 314] width 69 height 22
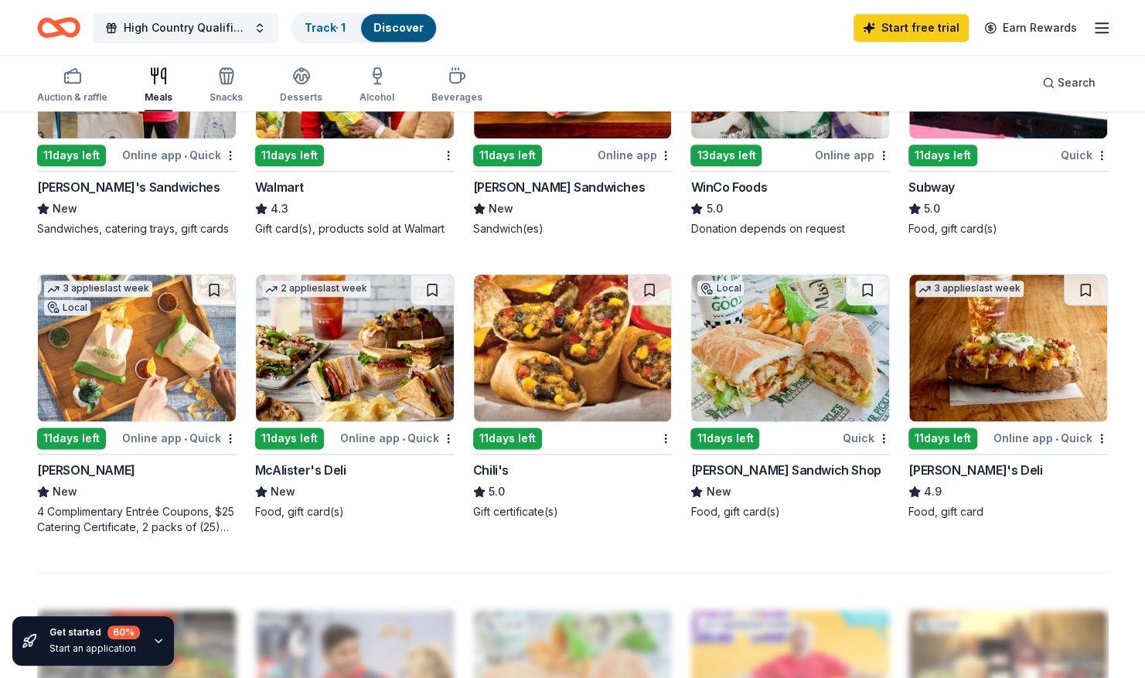
scroll to position [891, 0]
click at [530, 435] on div "11 days left" at bounding box center [507, 438] width 69 height 22
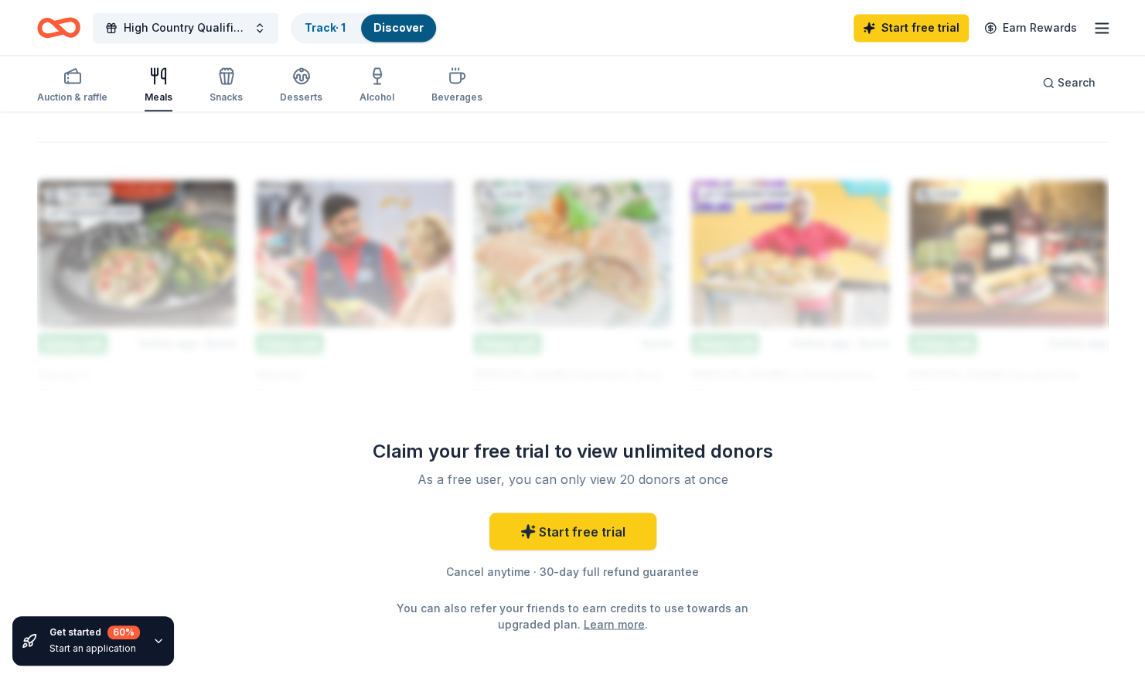
scroll to position [1322, 0]
click at [158, 636] on icon "button" at bounding box center [158, 641] width 12 height 12
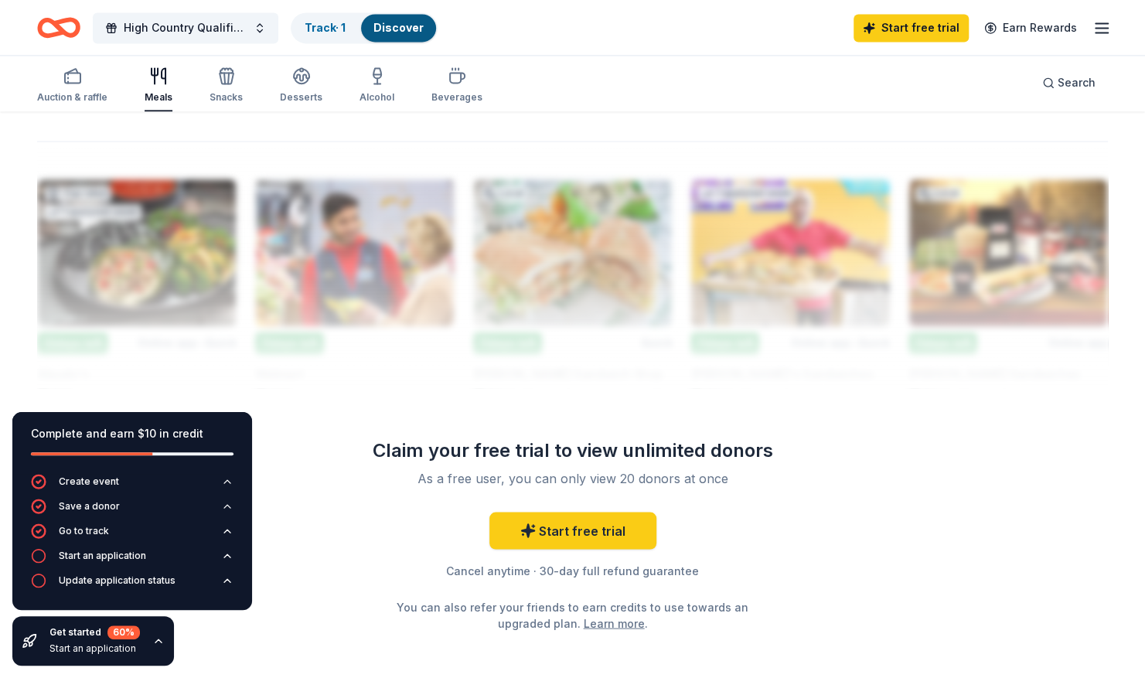
click at [372, 516] on div "Start free trial Cancel anytime · 30-day full refund guarantee You can also ref…" at bounding box center [572, 571] width 445 height 119
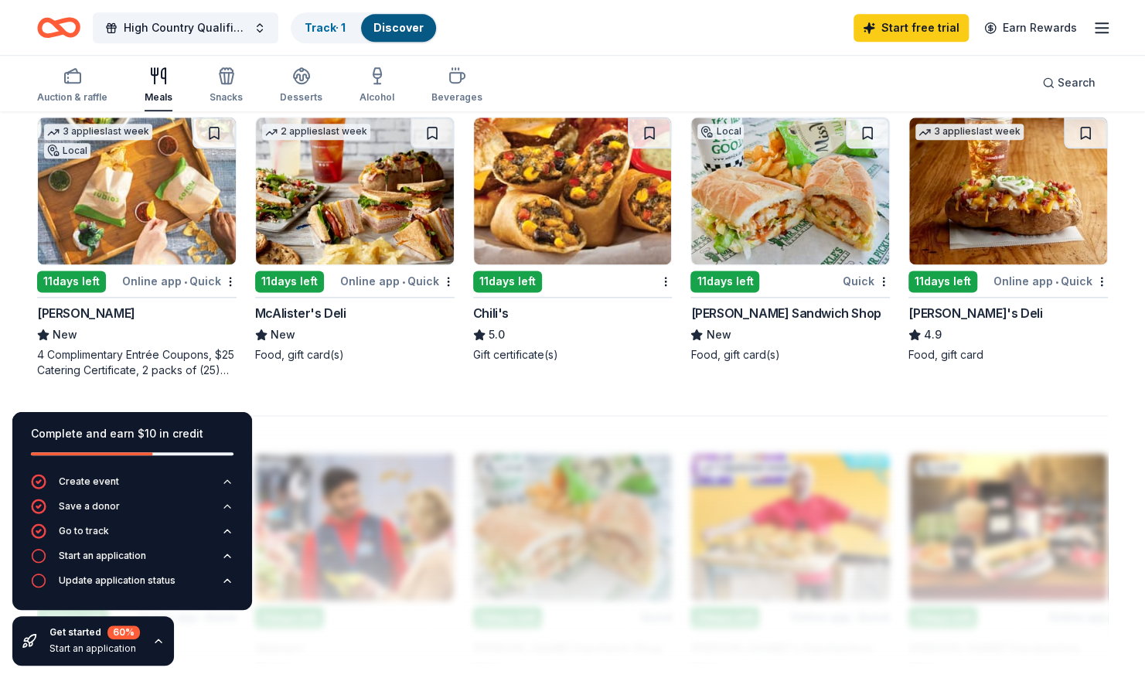
scroll to position [1047, 0]
click at [802, 209] on img at bounding box center [790, 191] width 198 height 147
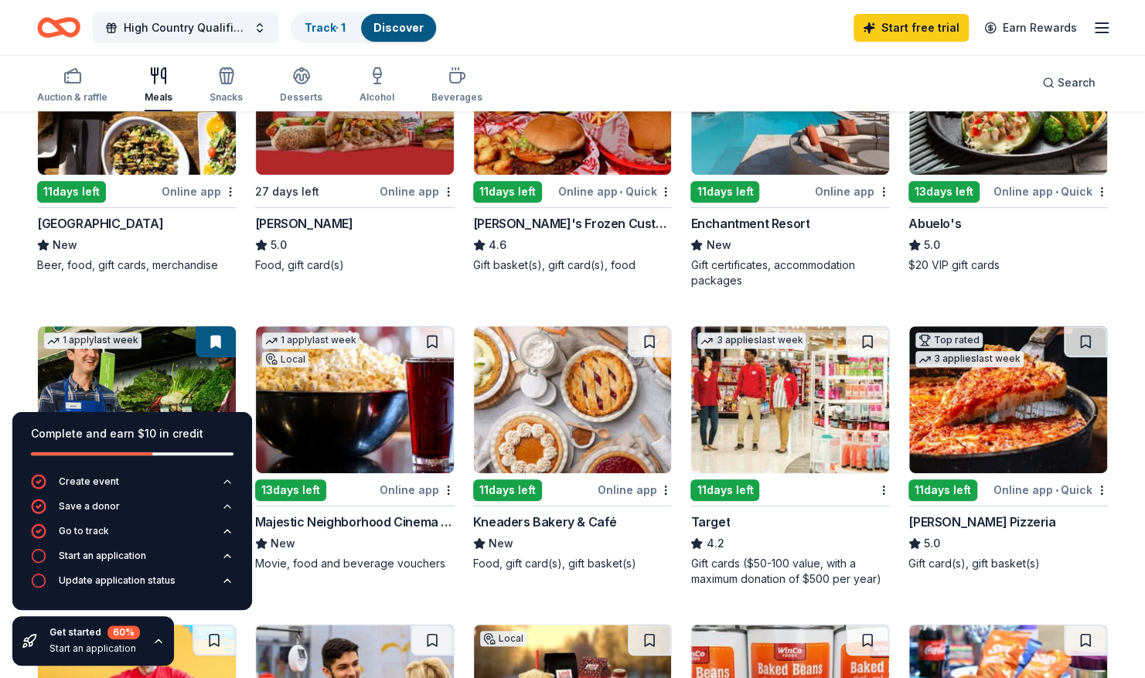
scroll to position [254, 0]
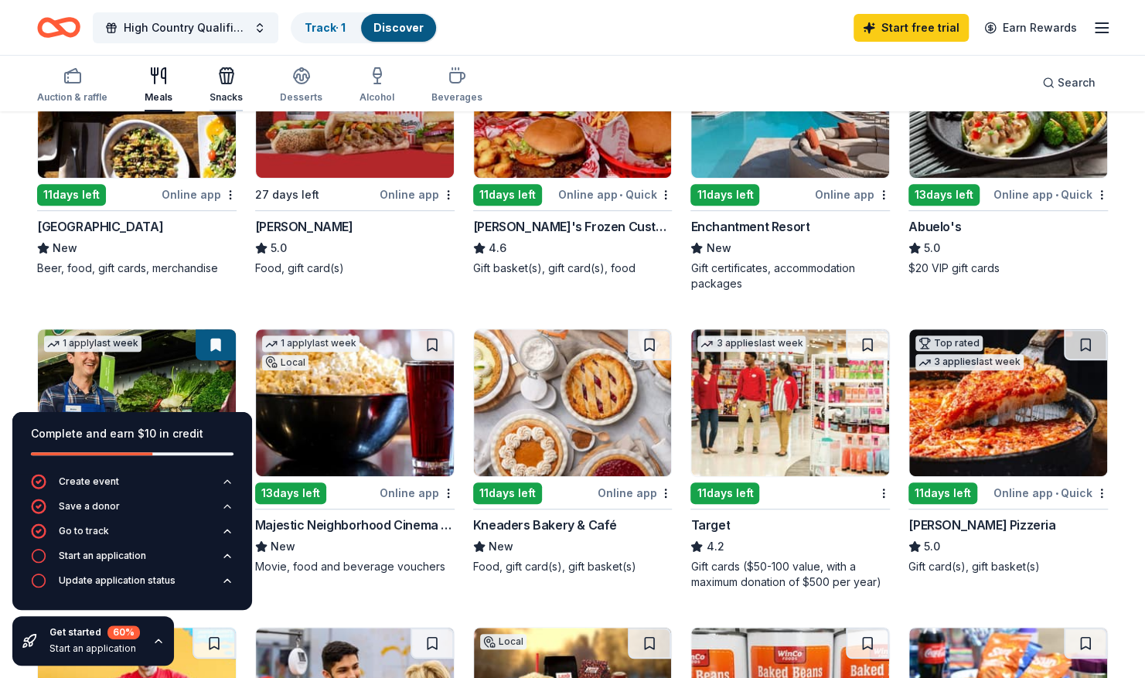
click at [224, 76] on icon "button" at bounding box center [224, 78] width 1 height 11
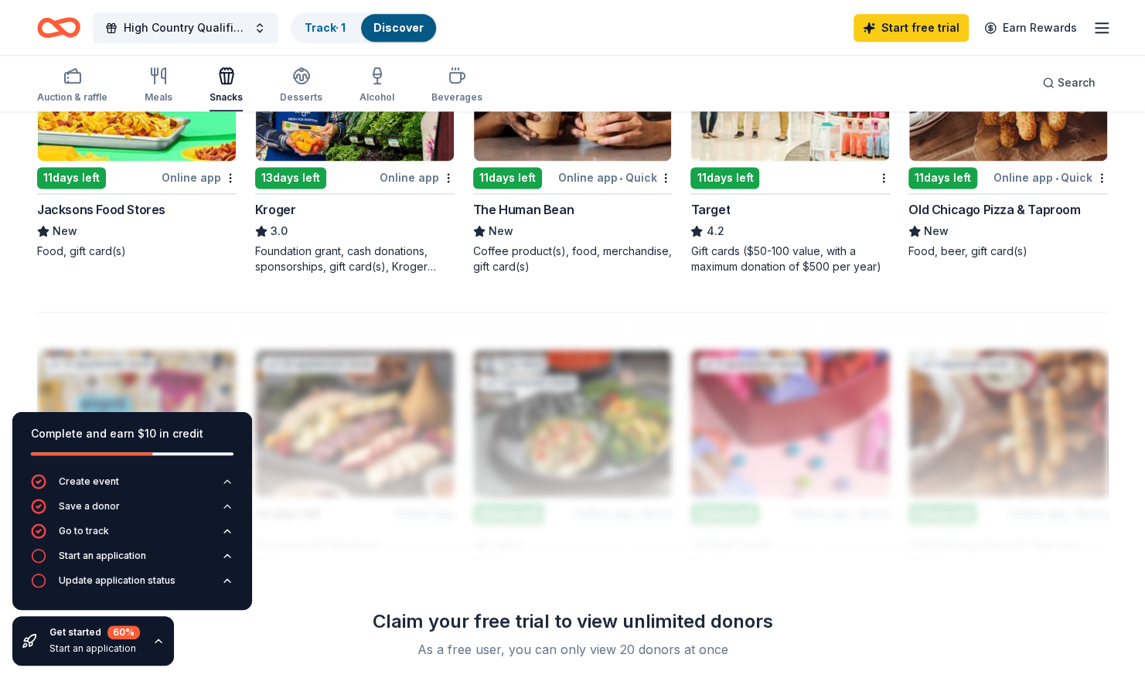
scroll to position [1153, 0]
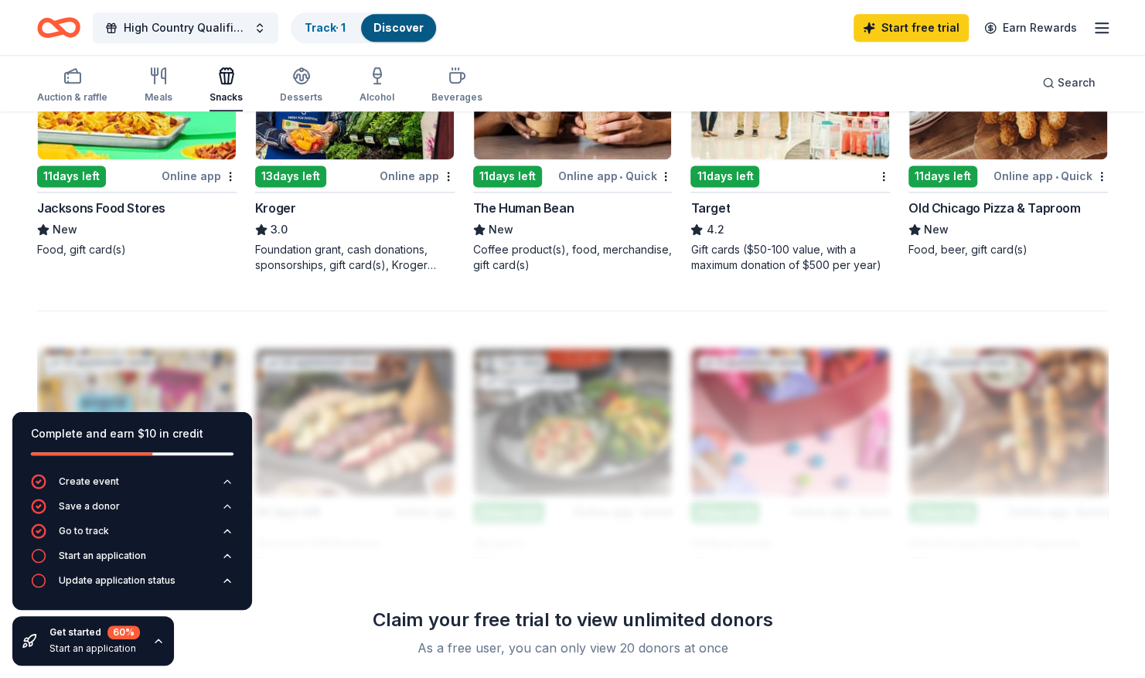
click at [793, 156] on img at bounding box center [790, 85] width 198 height 147
click at [292, 76] on icon "button" at bounding box center [301, 75] width 19 height 19
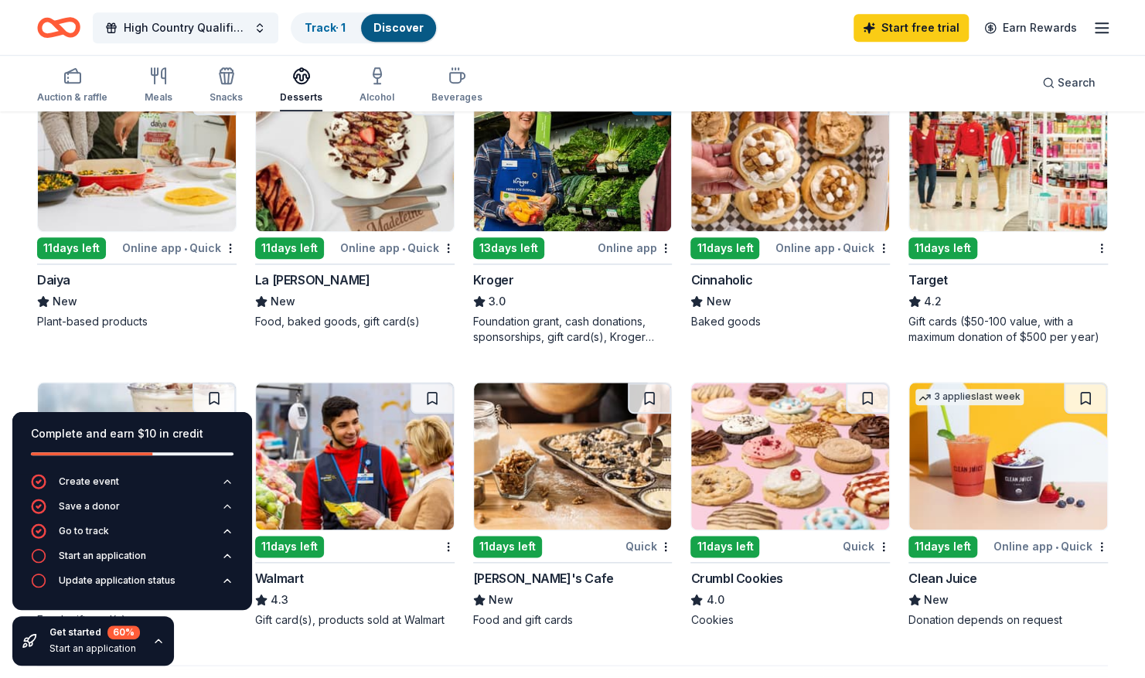
scroll to position [783, 0]
drag, startPoint x: 458, startPoint y: 357, endPoint x: 459, endPoint y: 412, distance: 54.9
click at [459, 412] on div "Top rated 3 applies last week 11 days left Online app • Quick Lou Malnati's Piz…" at bounding box center [572, 64] width 1071 height 1126
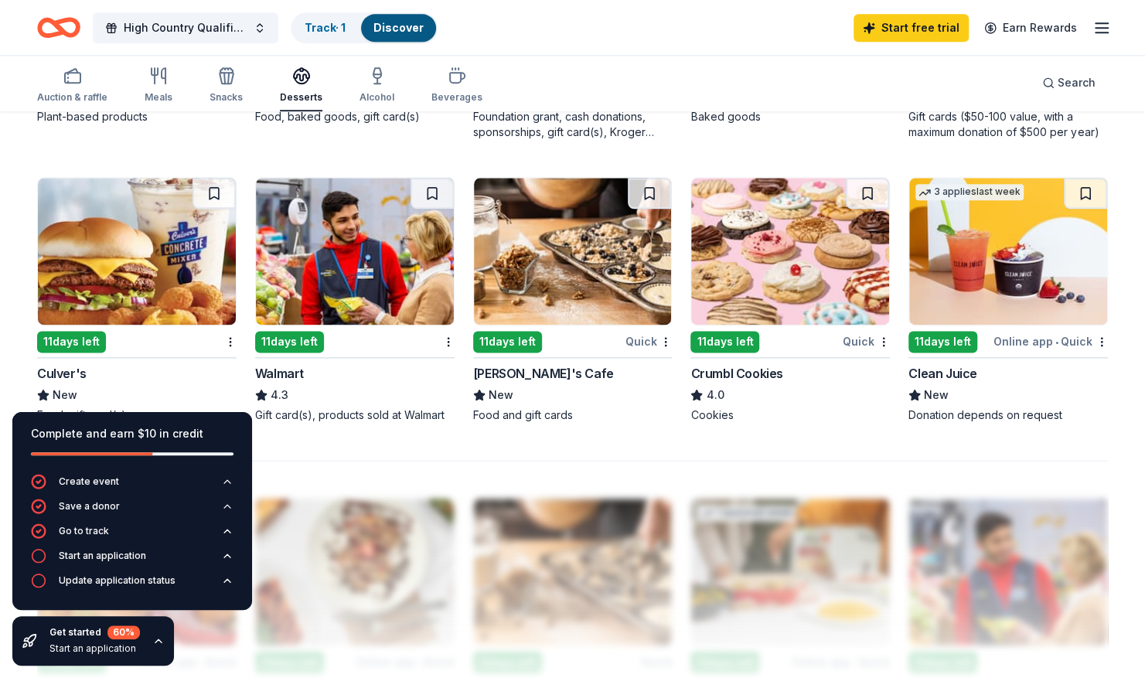
scroll to position [1016, 0]
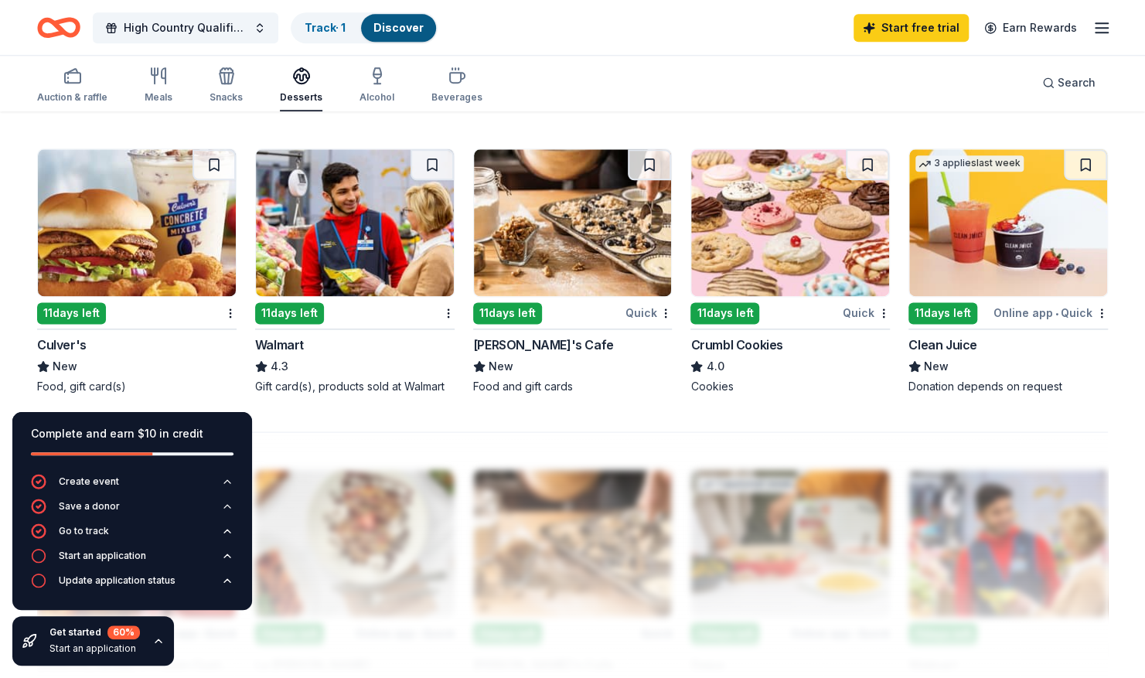
click at [704, 315] on div "11 days left" at bounding box center [724, 313] width 69 height 22
click at [902, 31] on link "Start free trial" at bounding box center [911, 28] width 115 height 28
click at [934, 29] on link "Start free trial" at bounding box center [911, 28] width 115 height 28
click at [1097, 34] on icon "button" at bounding box center [1101, 28] width 19 height 19
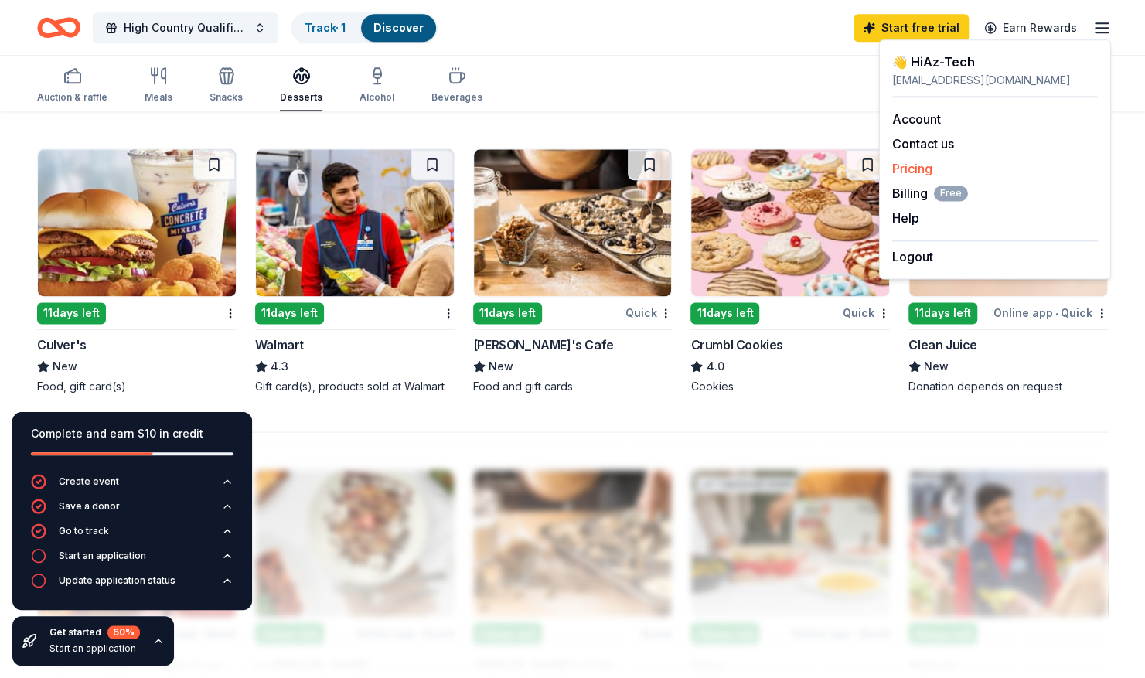
click at [908, 168] on link "Pricing" at bounding box center [912, 168] width 40 height 15
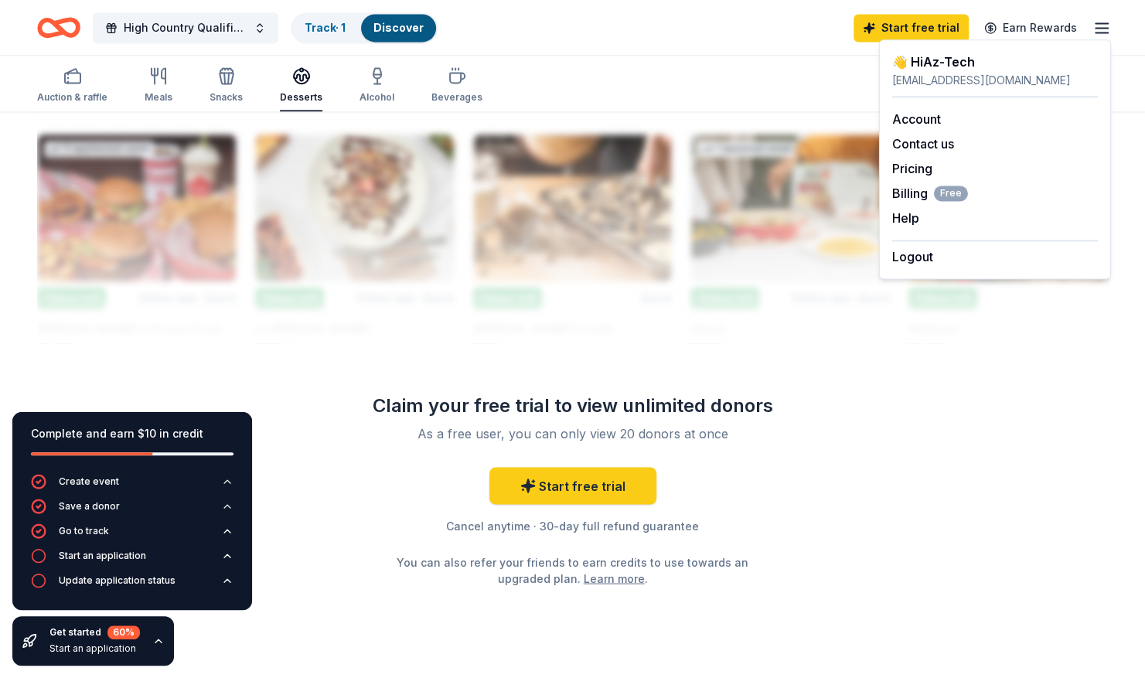
scroll to position [1354, 0]
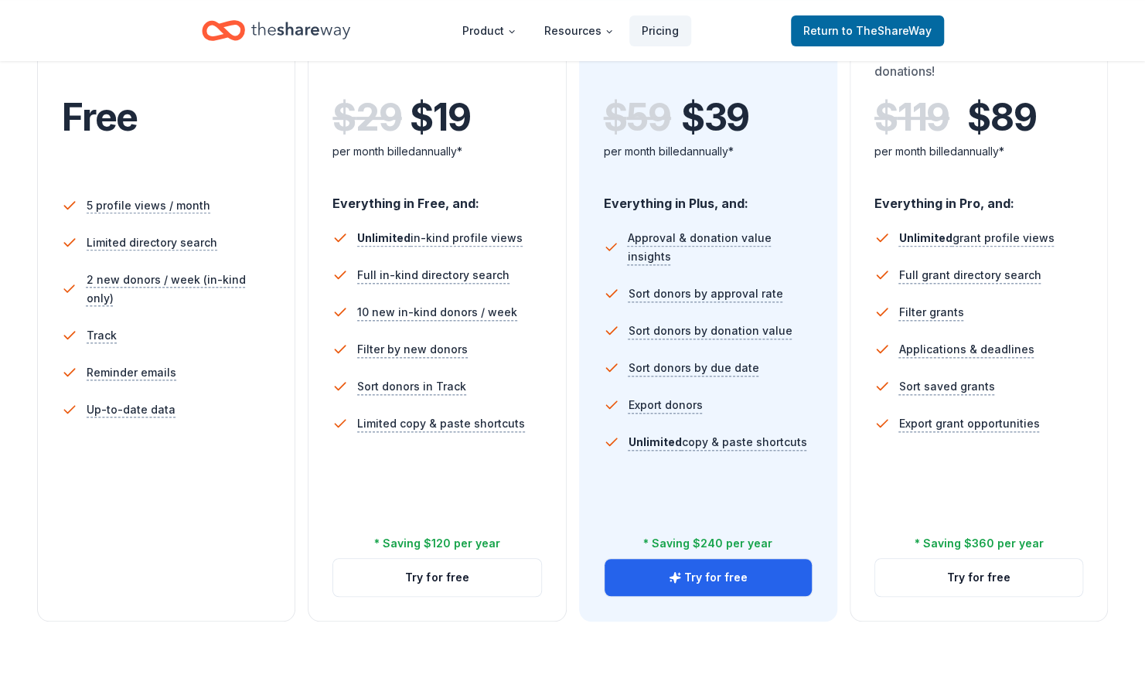
scroll to position [345, 0]
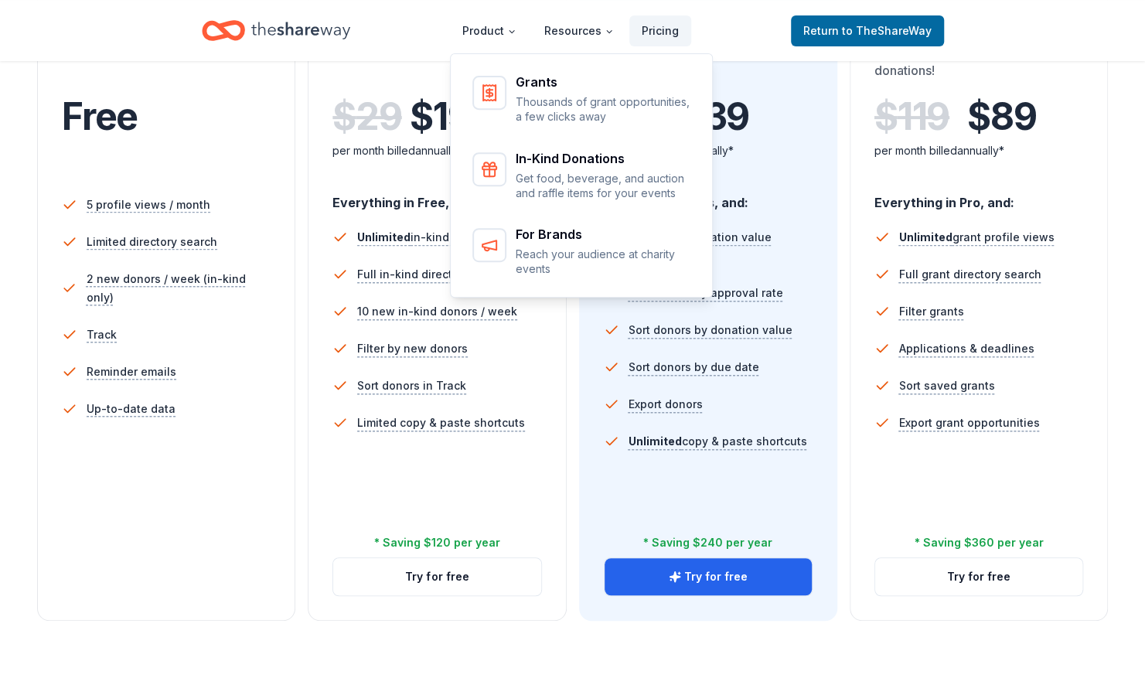
click at [385, 38] on nav "Product Resources Pricing Grants Thousands of grant opportunities, a few clicks…" at bounding box center [573, 30] width 742 height 36
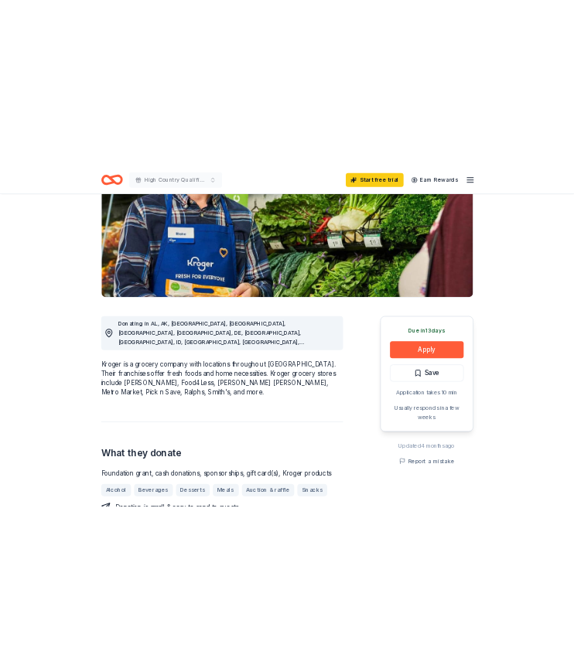
scroll to position [212, 0]
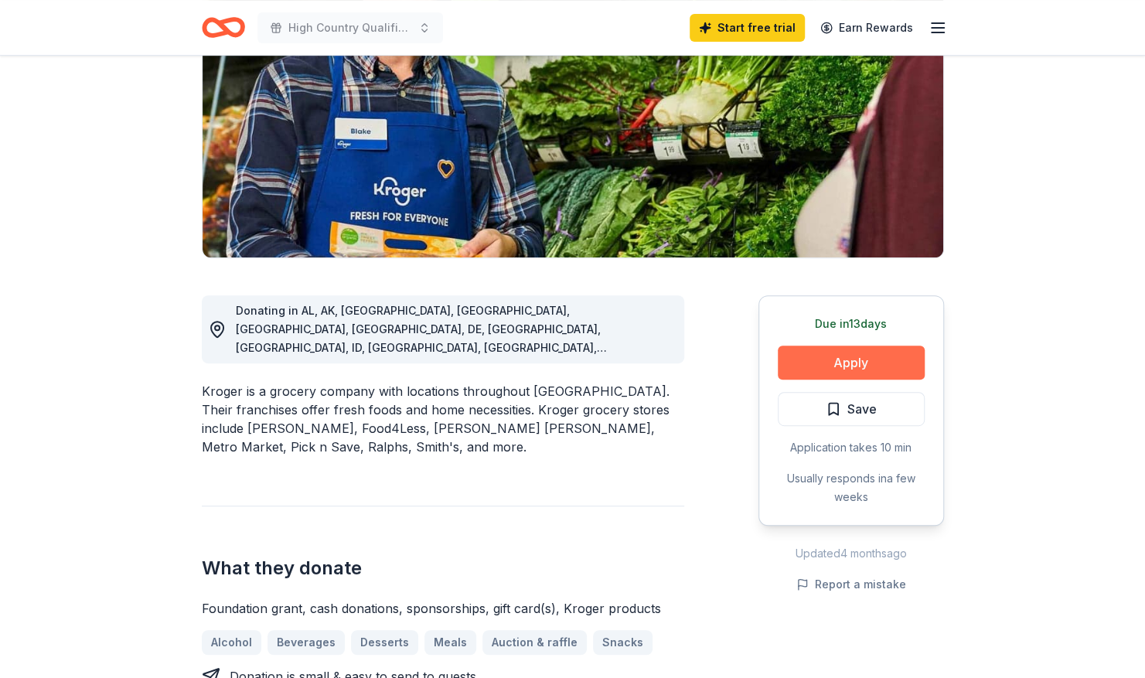
click at [883, 363] on button "Apply" at bounding box center [851, 363] width 147 height 34
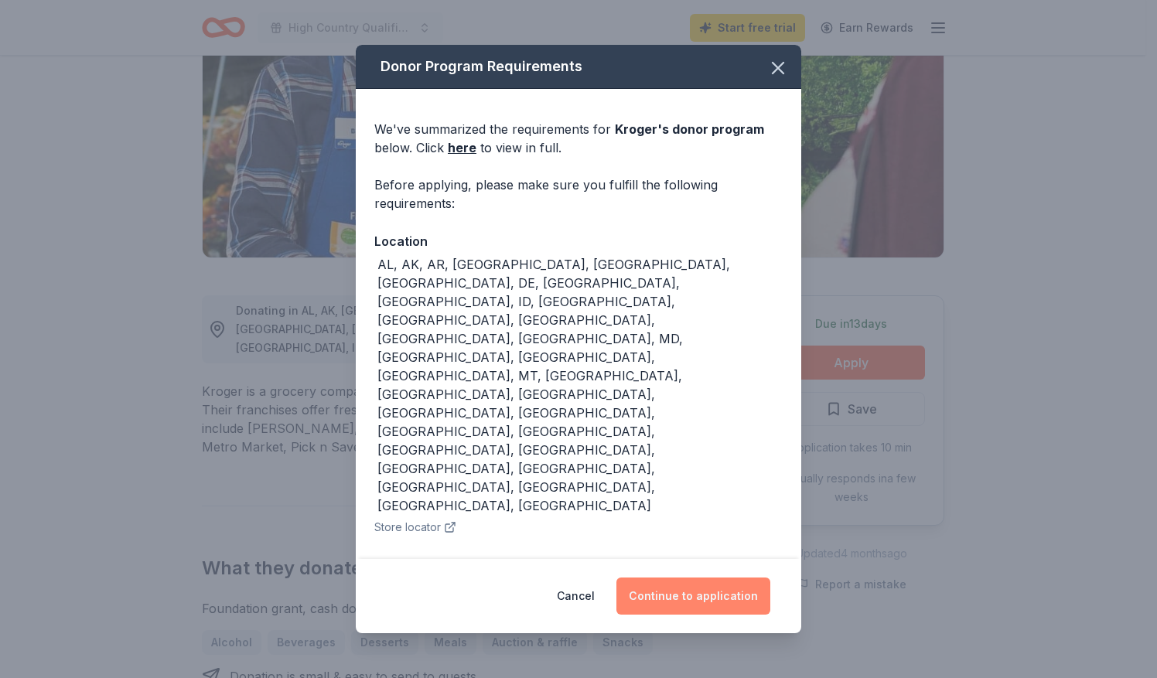
click at [720, 591] on button "Continue to application" at bounding box center [693, 596] width 154 height 37
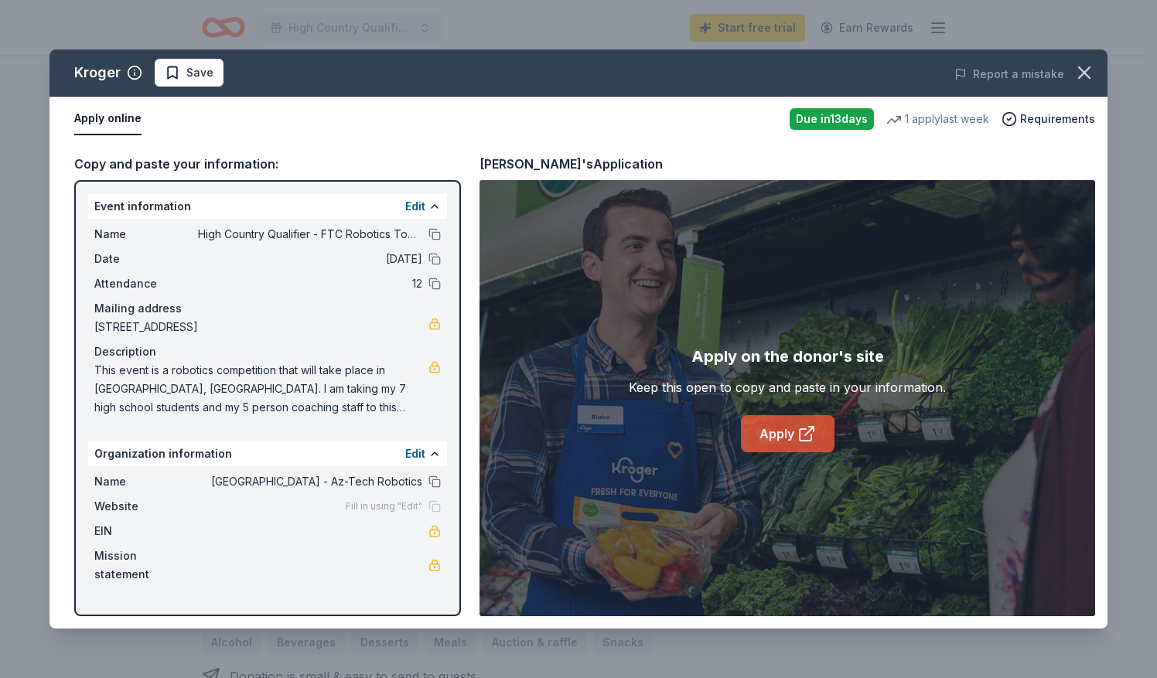
click at [766, 440] on link "Apply" at bounding box center [788, 433] width 94 height 37
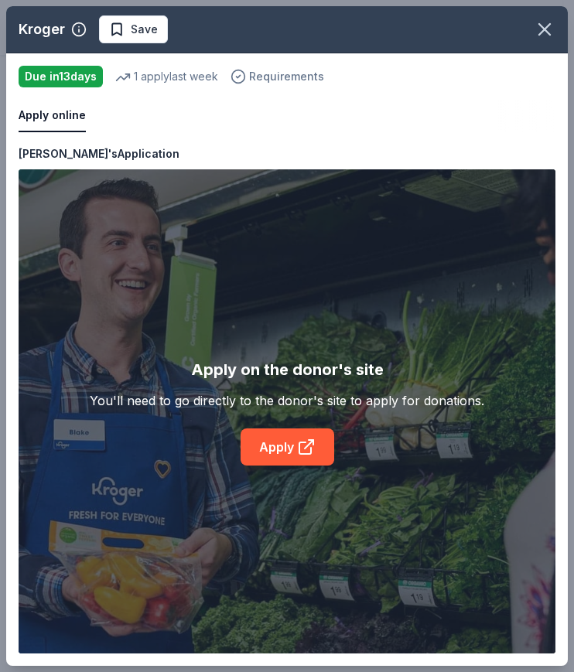
click at [298, 77] on span "Requirements" at bounding box center [286, 76] width 75 height 19
click at [460, 124] on div "Apply online" at bounding box center [287, 116] width 537 height 32
click at [118, 26] on span "Save" at bounding box center [133, 29] width 49 height 19
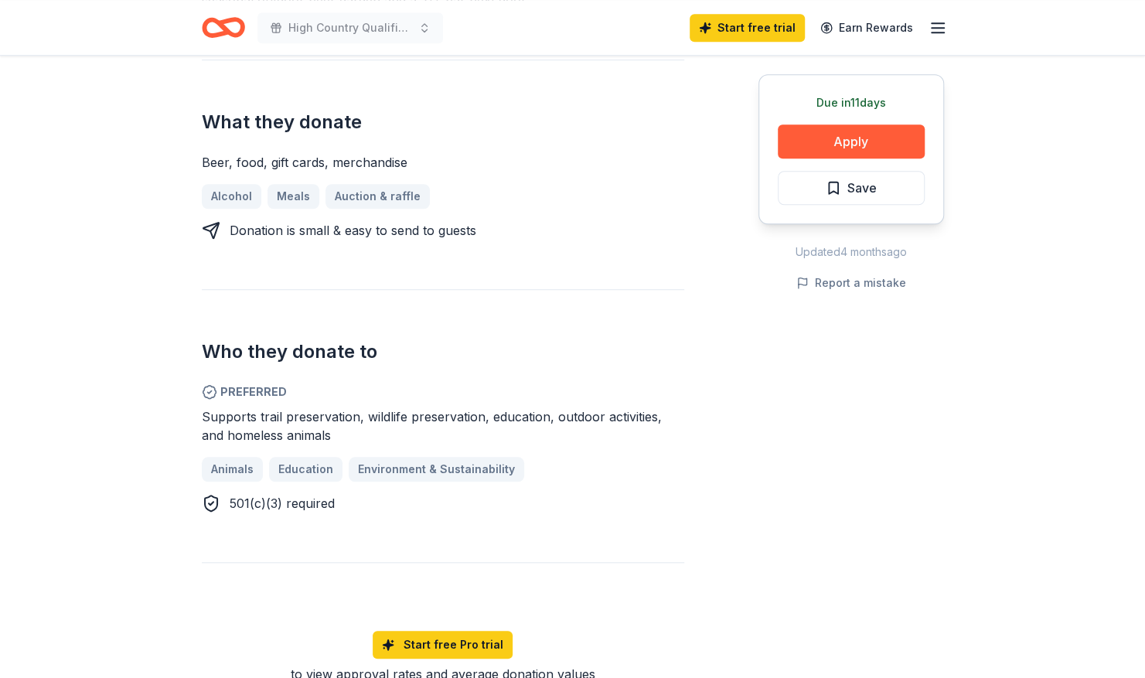
scroll to position [607, 0]
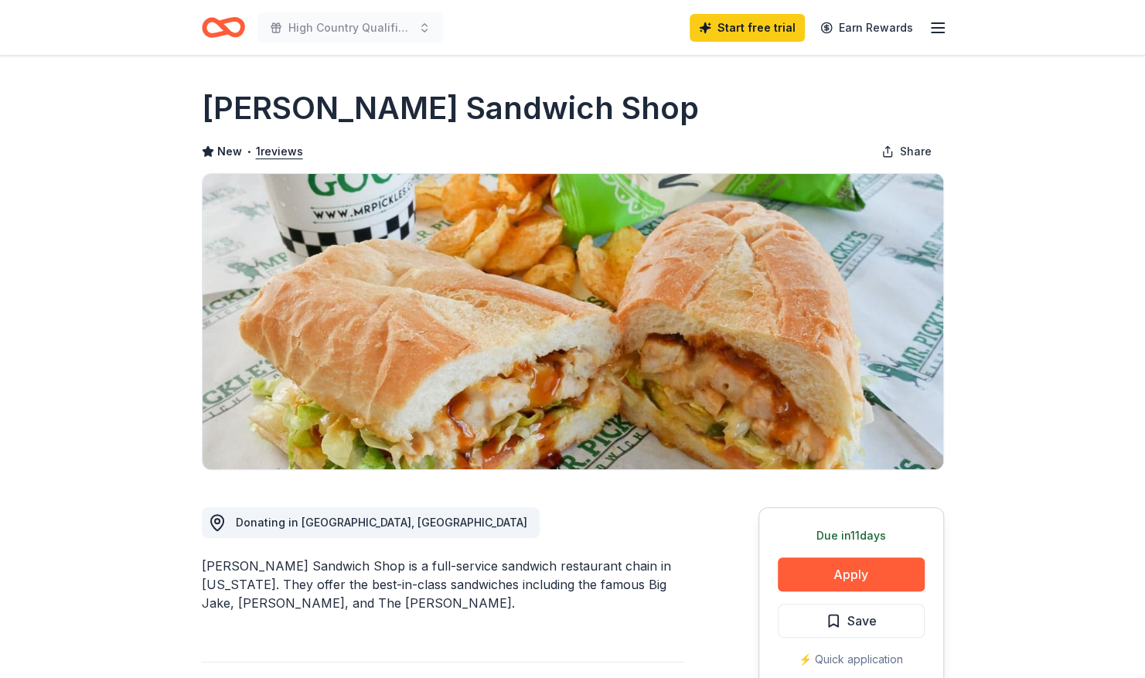
click at [939, 23] on line "button" at bounding box center [938, 23] width 12 height 0
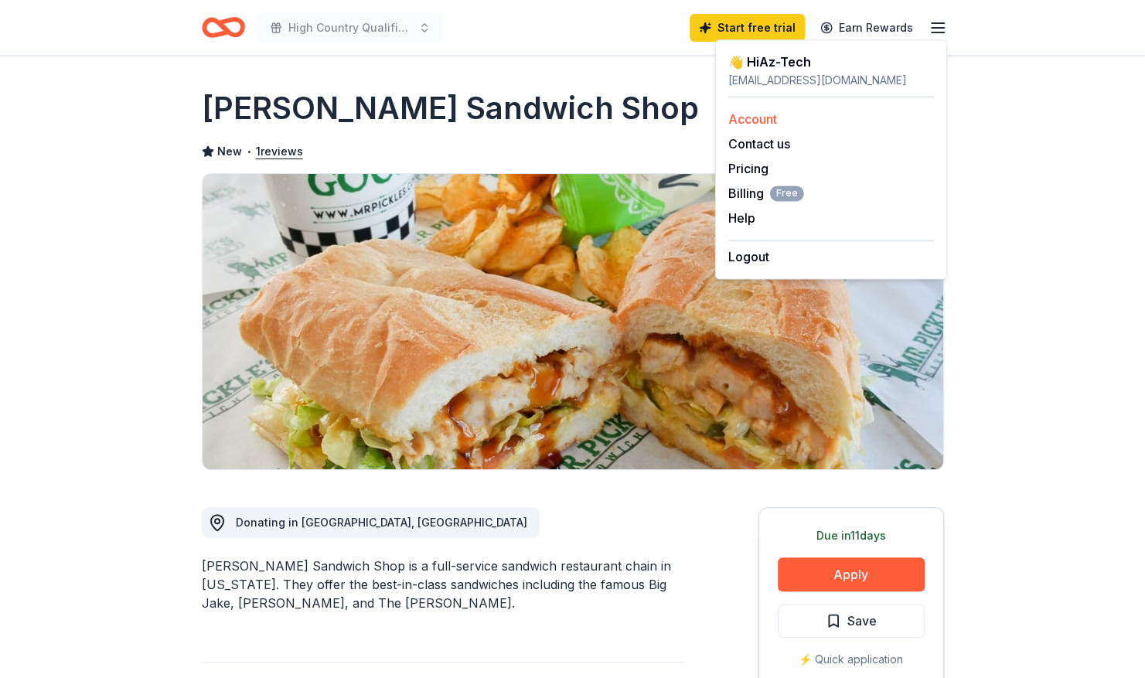
drag, startPoint x: 755, startPoint y: 121, endPoint x: 739, endPoint y: 116, distance: 16.4
click at [739, 116] on link "Account" at bounding box center [752, 118] width 49 height 15
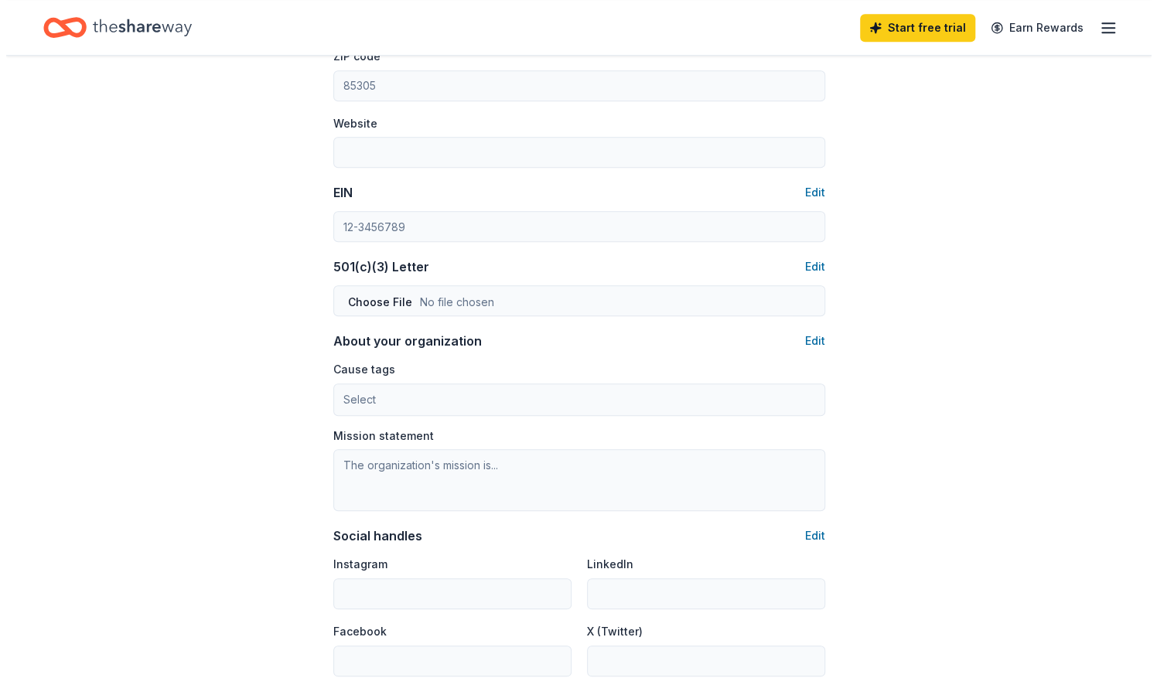
scroll to position [599, 0]
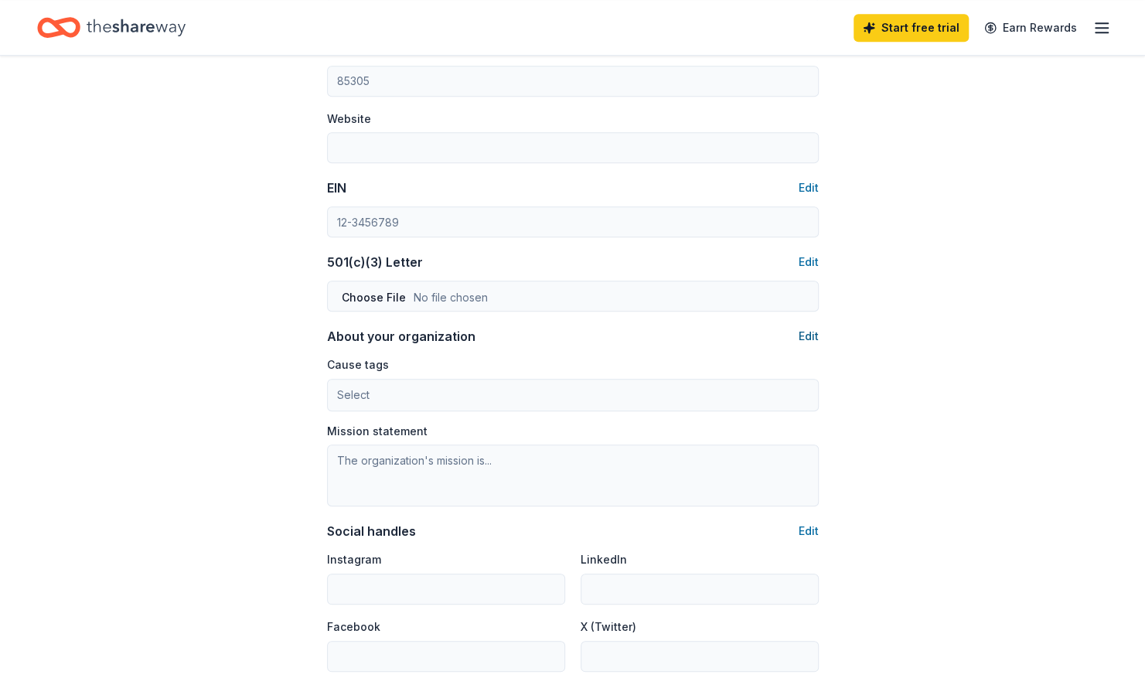
click at [807, 331] on button "Edit" at bounding box center [809, 336] width 20 height 19
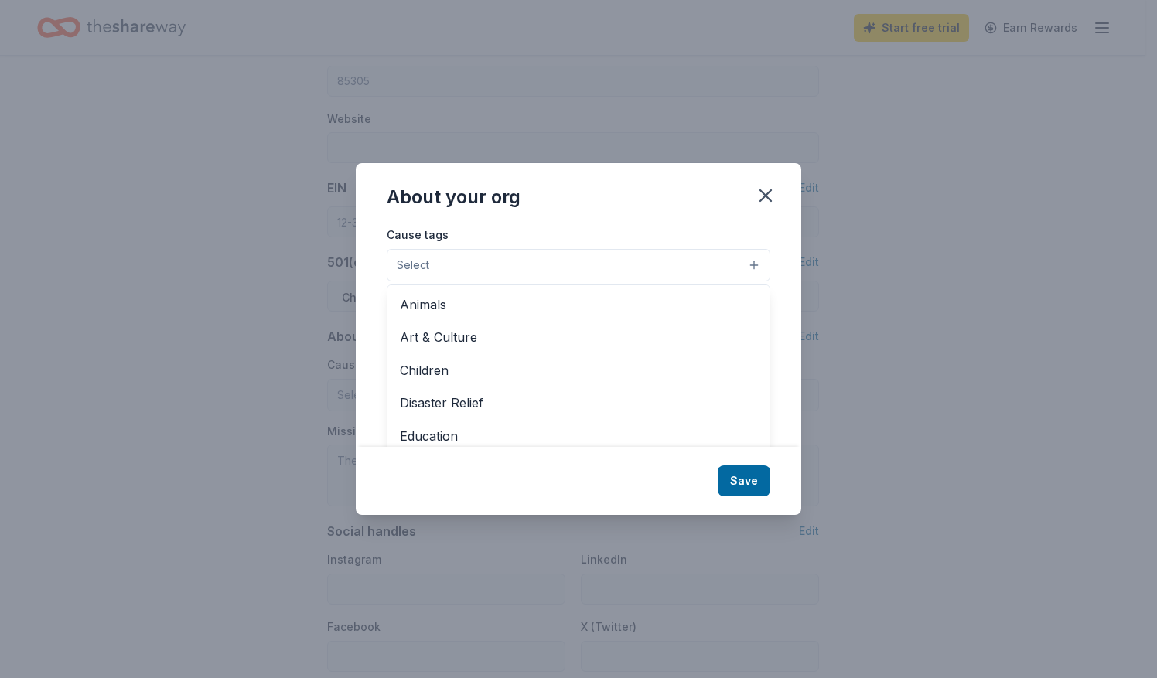
click at [566, 268] on button "Select" at bounding box center [578, 265] width 383 height 32
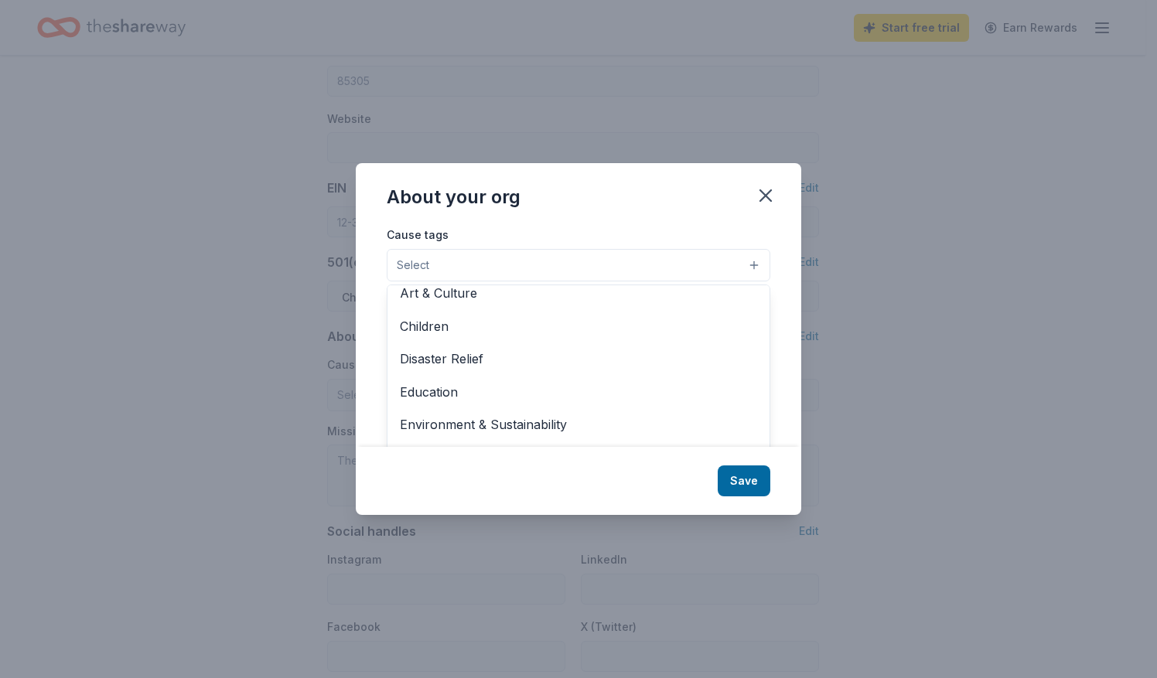
scroll to position [53, 0]
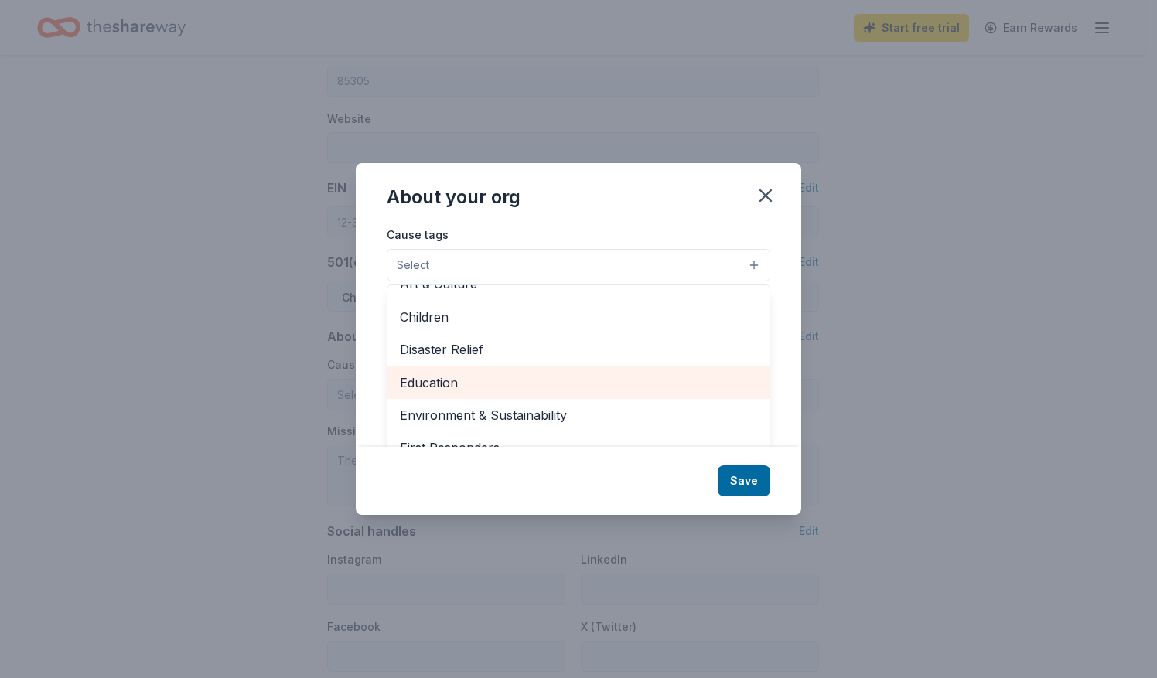
click at [501, 387] on span "Education" at bounding box center [578, 383] width 357 height 20
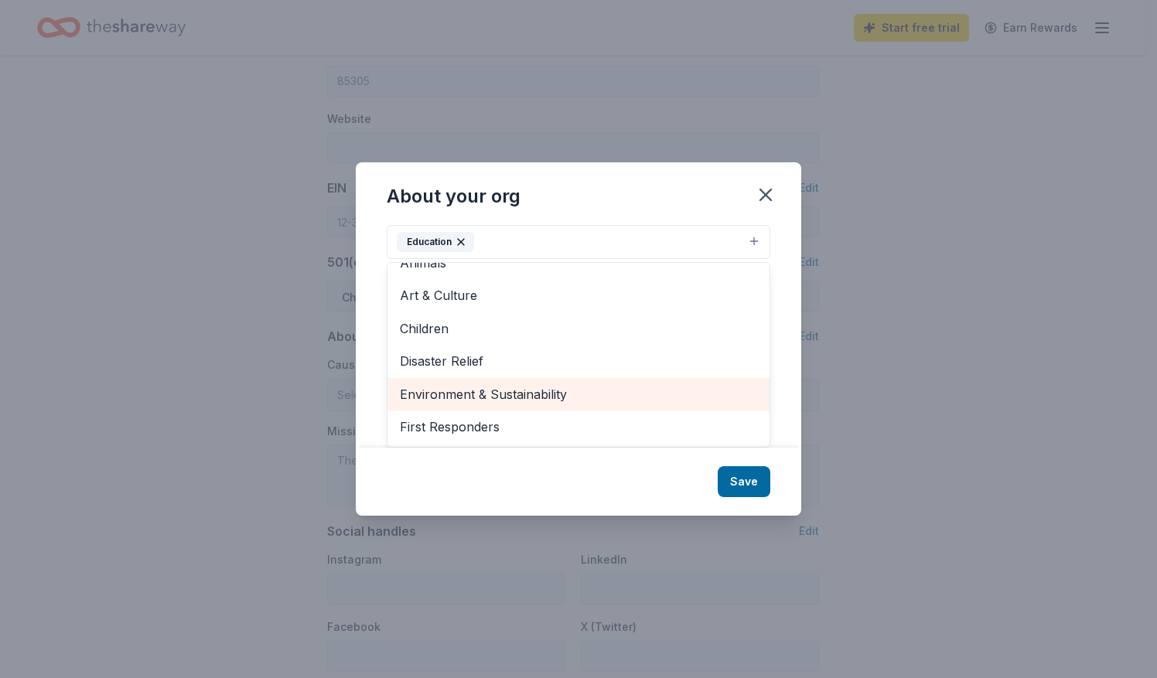
scroll to position [0, 0]
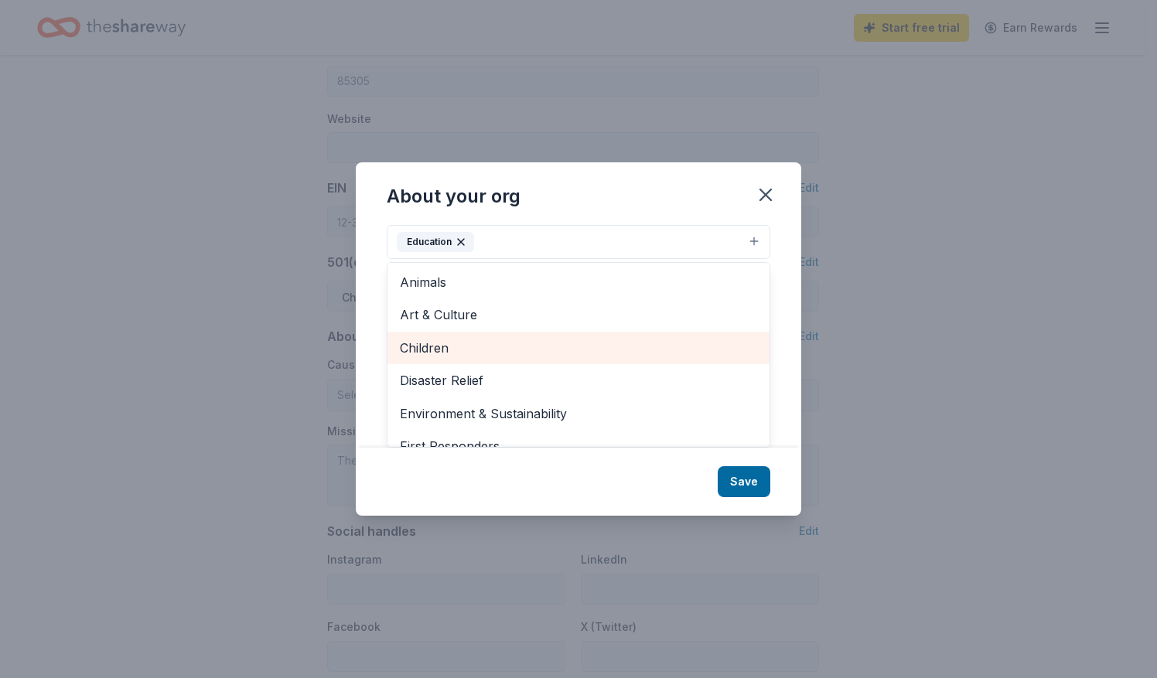
click at [546, 353] on span "Children" at bounding box center [578, 348] width 357 height 20
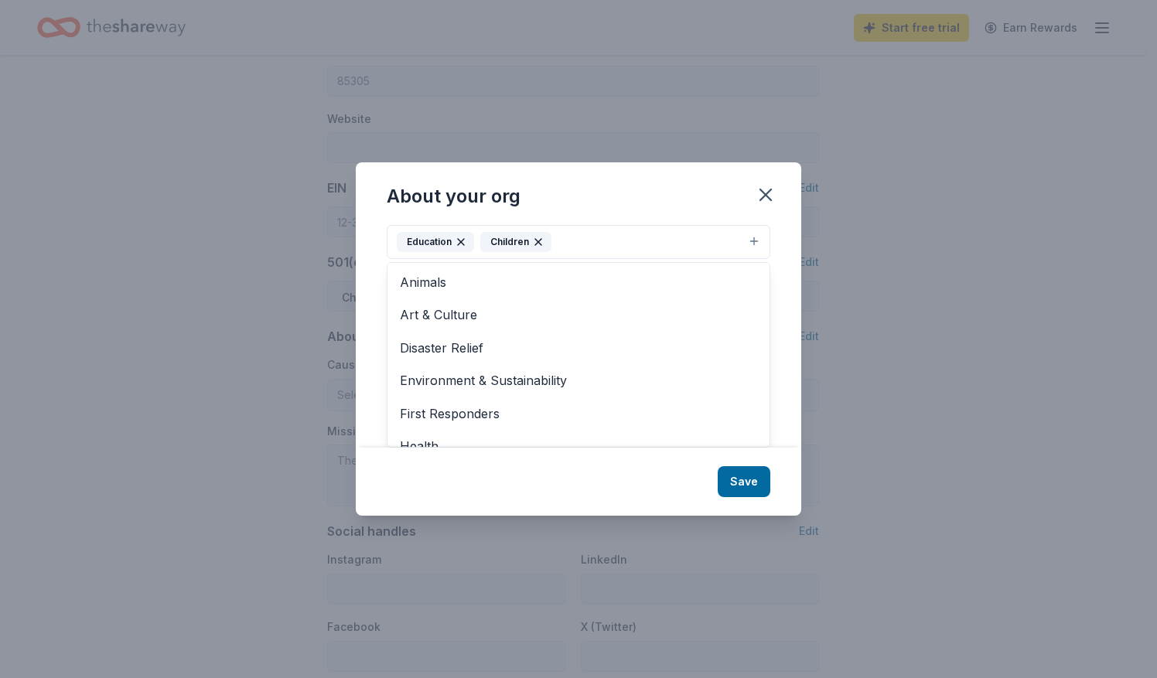
click at [731, 482] on div "About your org Cause tags Education Children Animals Art & Culture Disaster Rel…" at bounding box center [578, 338] width 445 height 353
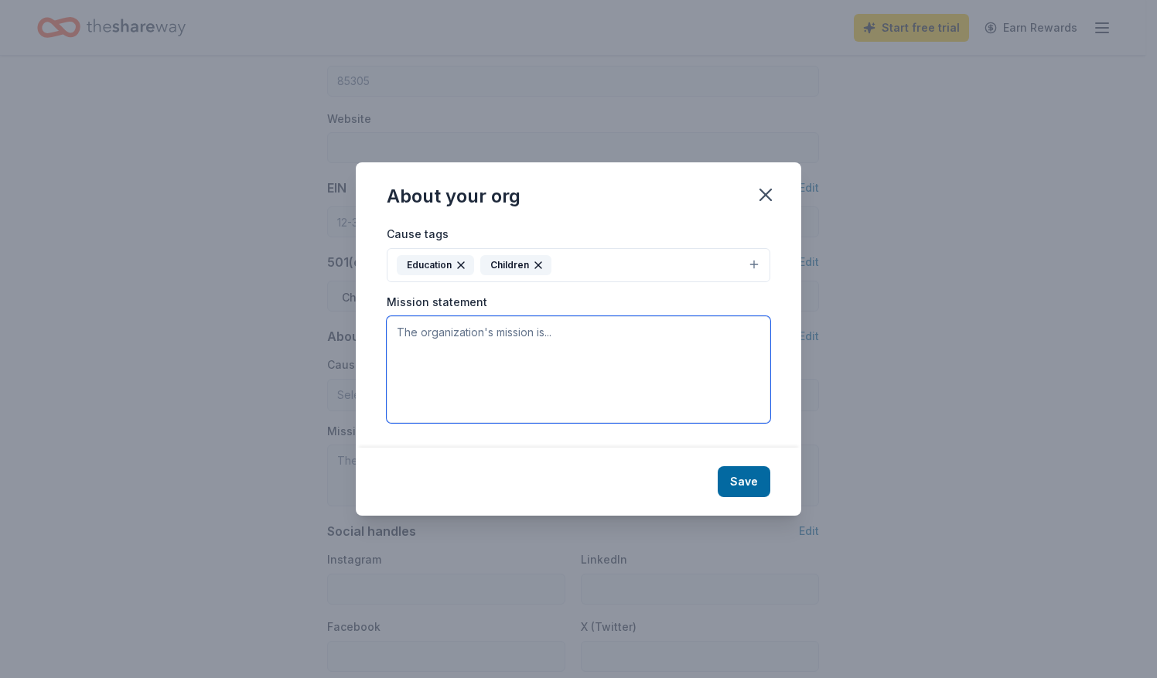
click at [638, 374] on textarea at bounding box center [578, 369] width 383 height 107
paste textarea "Az-Tech Robotics provides students with the opportunity to participate in each …"
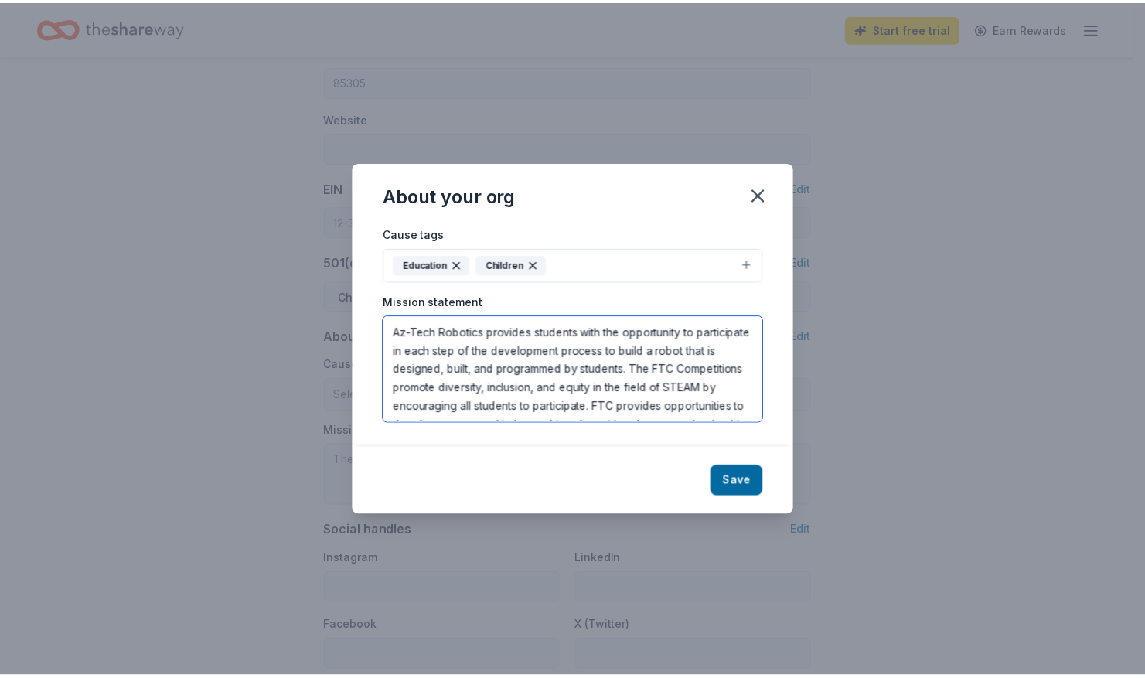
scroll to position [65, 0]
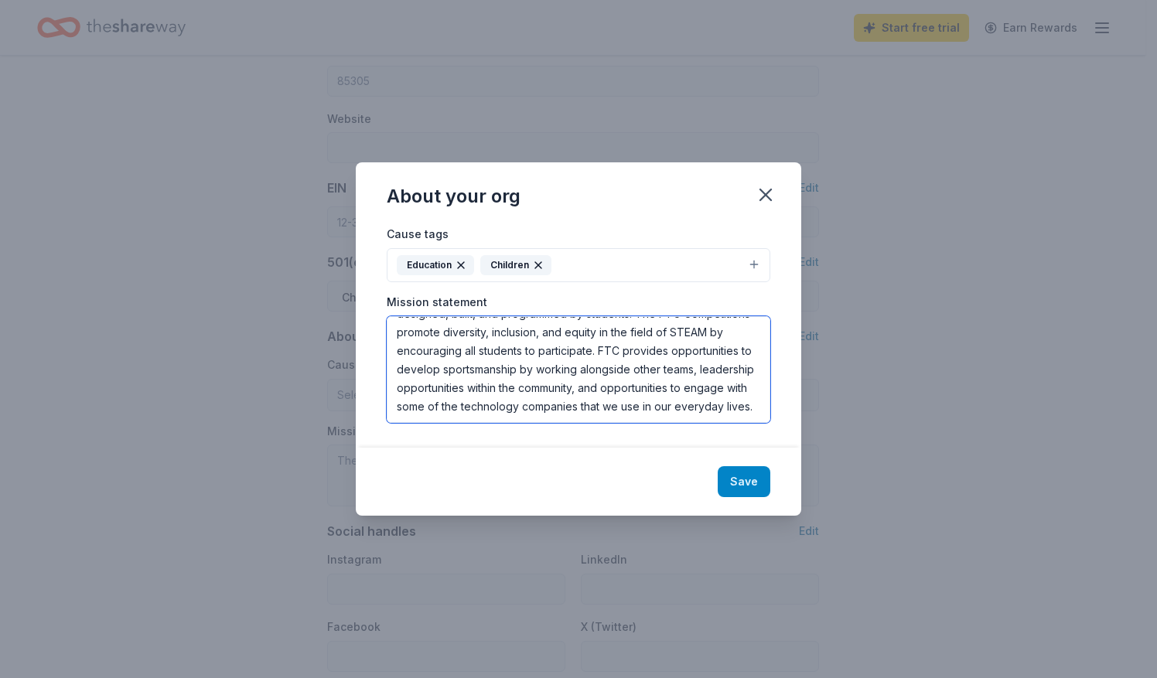
type textarea "Az-Tech Robotics provides students with the opportunity to participate in each …"
click at [748, 482] on button "Save" at bounding box center [743, 481] width 53 height 31
type textarea "Az-Tech Robotics provides students with the opportunity to participate in each …"
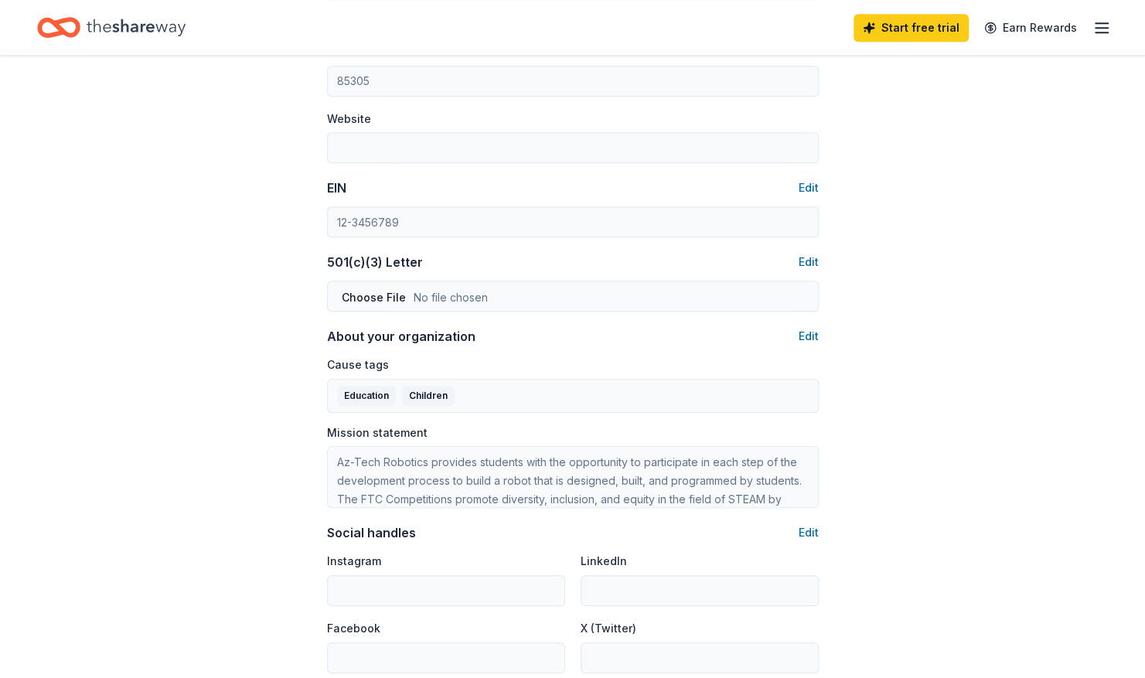
scroll to position [815, 0]
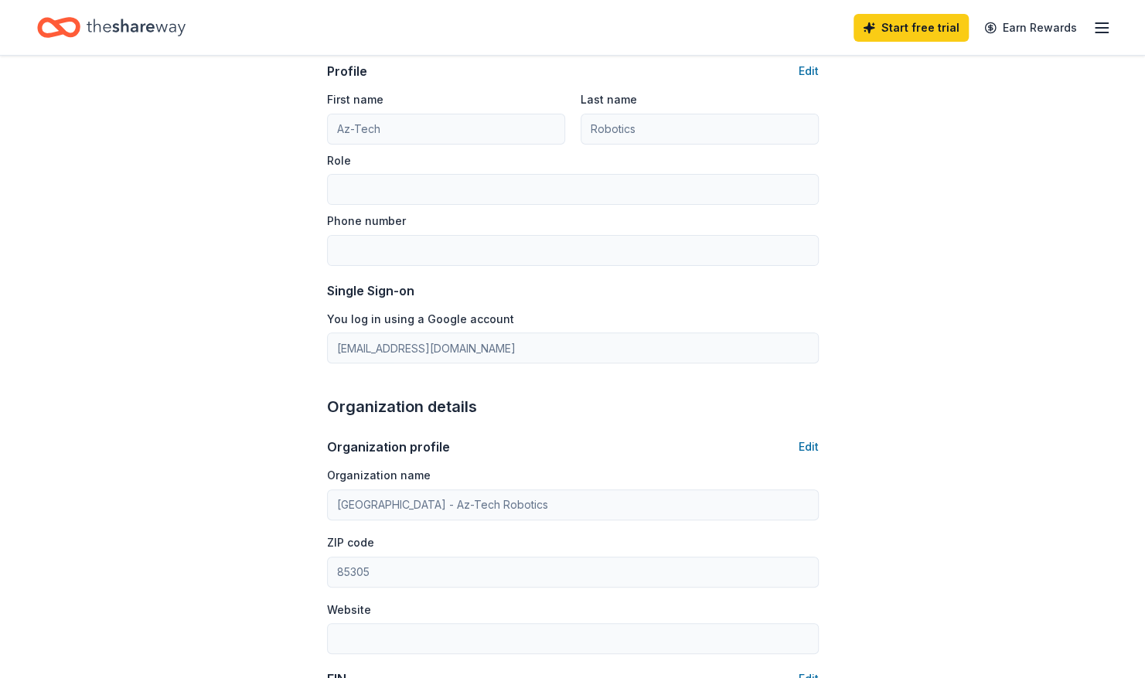
scroll to position [0, 0]
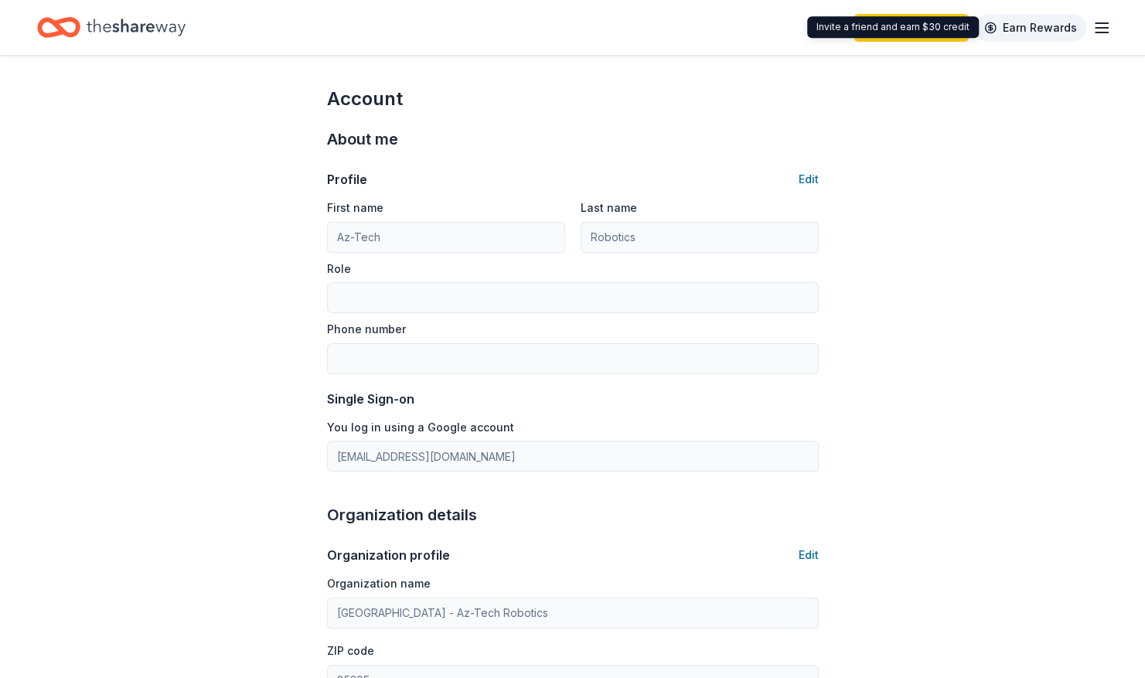
click at [1034, 34] on link "Earn Rewards" at bounding box center [1030, 28] width 111 height 28
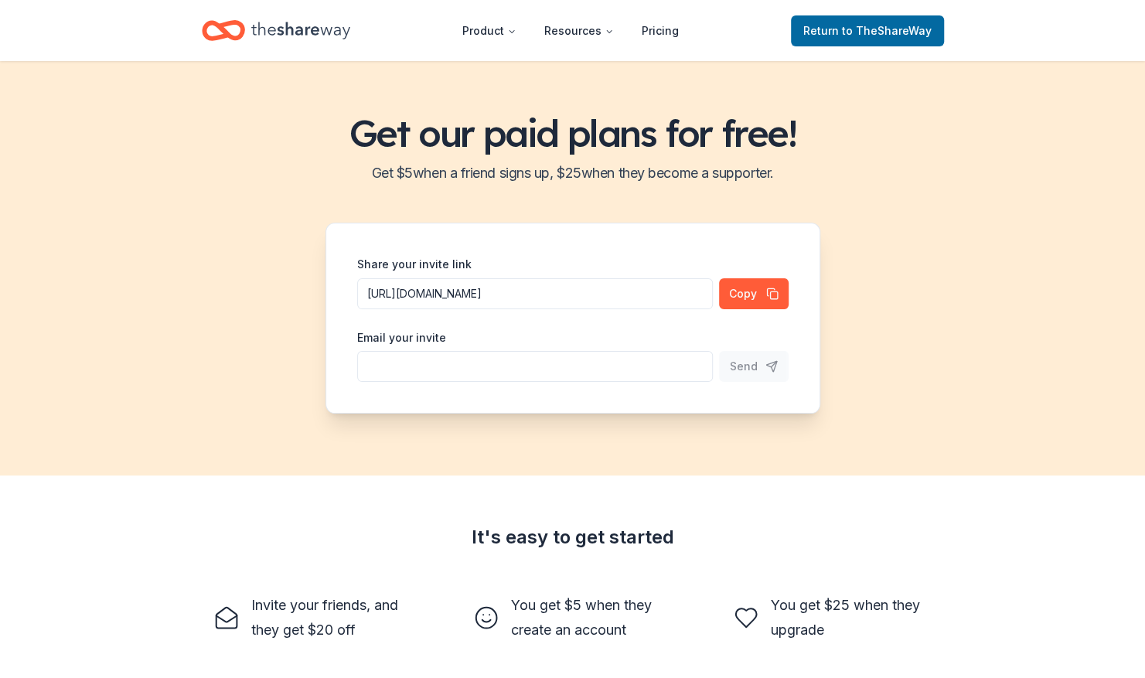
scroll to position [12, 0]
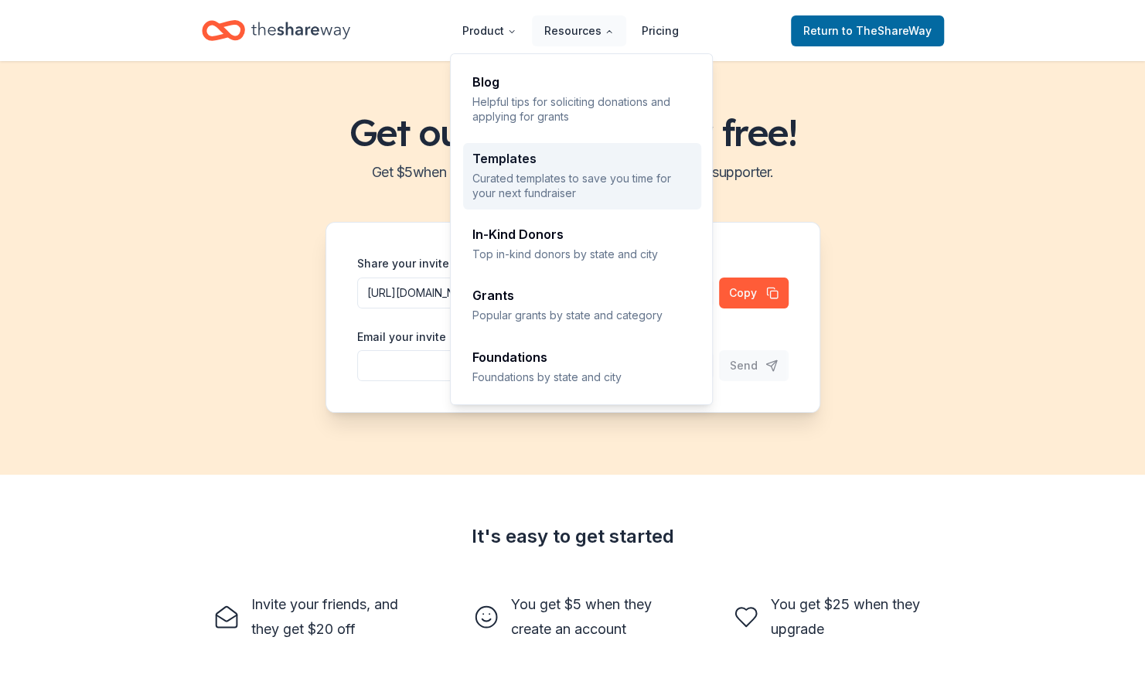
click at [521, 175] on p "Curated templates to save you time for your next fundraiser" at bounding box center [582, 186] width 220 height 30
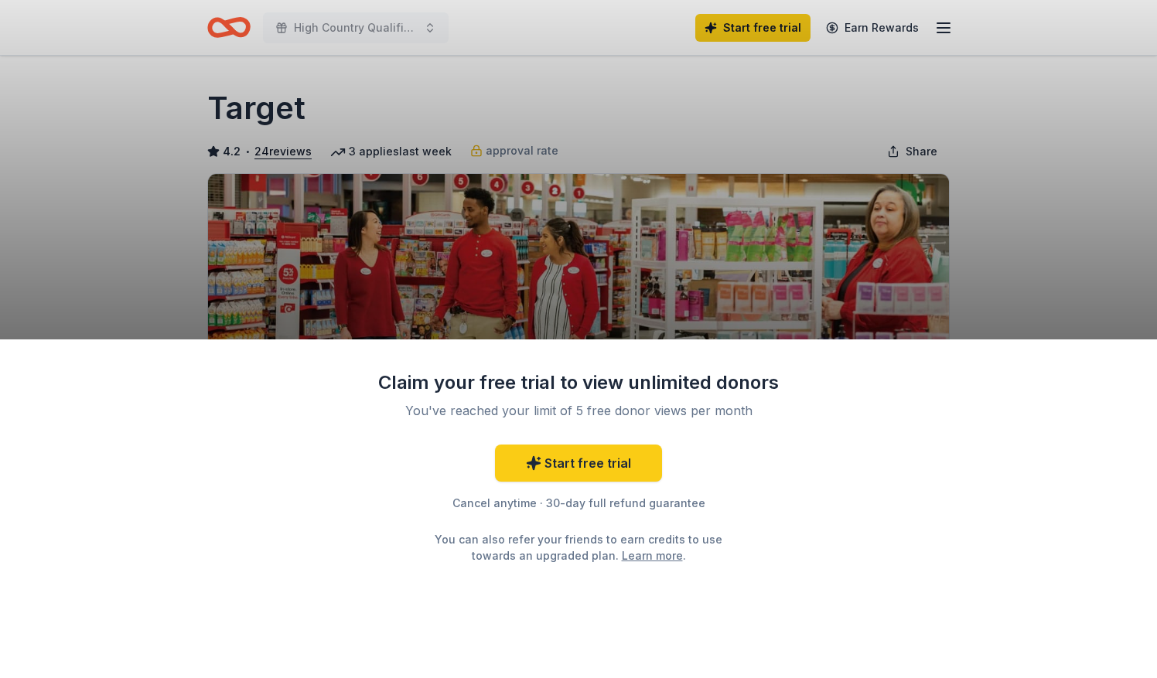
click at [1067, 210] on div "Claim your free trial to view unlimited donors You've reached your limit of 5 f…" at bounding box center [578, 339] width 1157 height 678
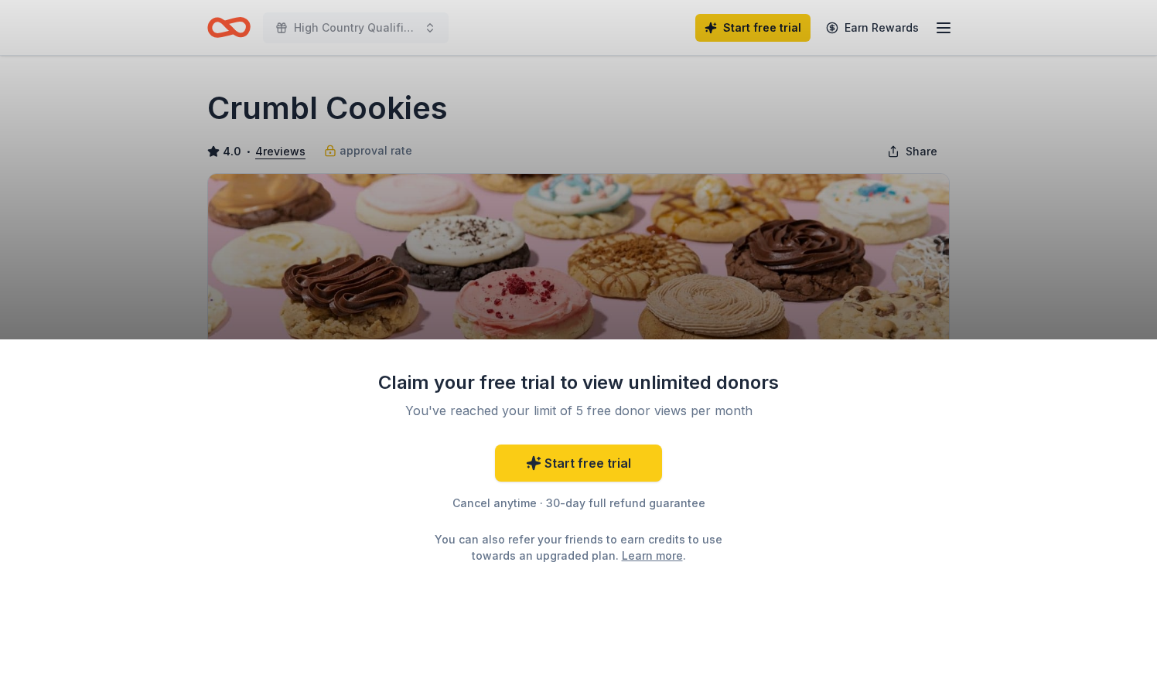
click at [1047, 241] on div "Claim your free trial to view unlimited donors You've reached your limit of 5 f…" at bounding box center [578, 339] width 1157 height 678
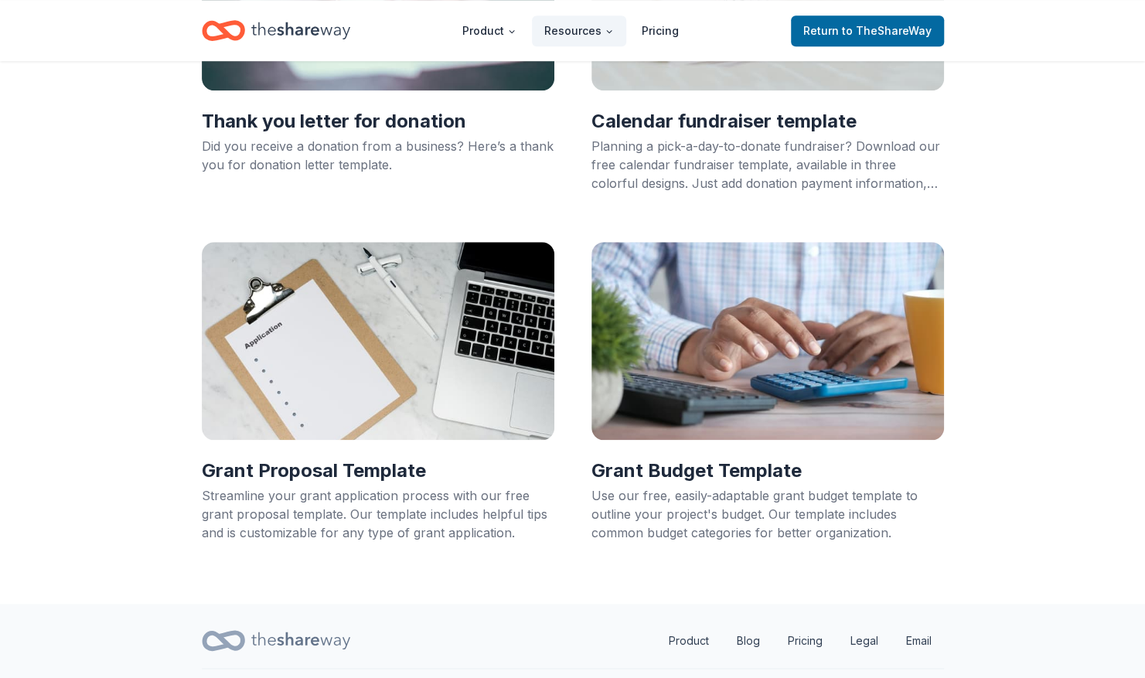
scroll to position [715, 0]
